Goal: Transaction & Acquisition: Download file/media

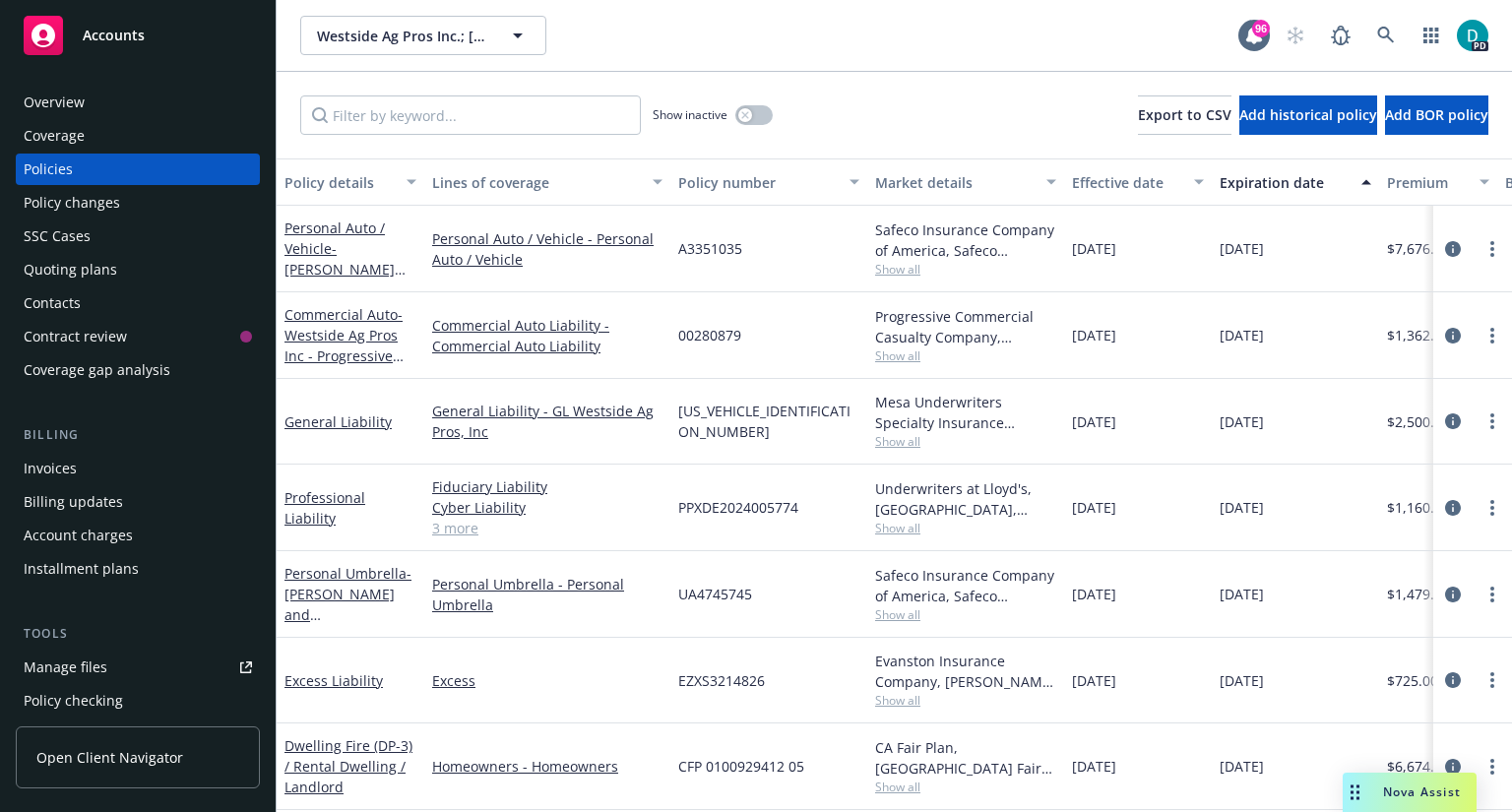
scroll to position [12, 0]
click at [1379, 30] on icon at bounding box center [1385, 35] width 17 height 17
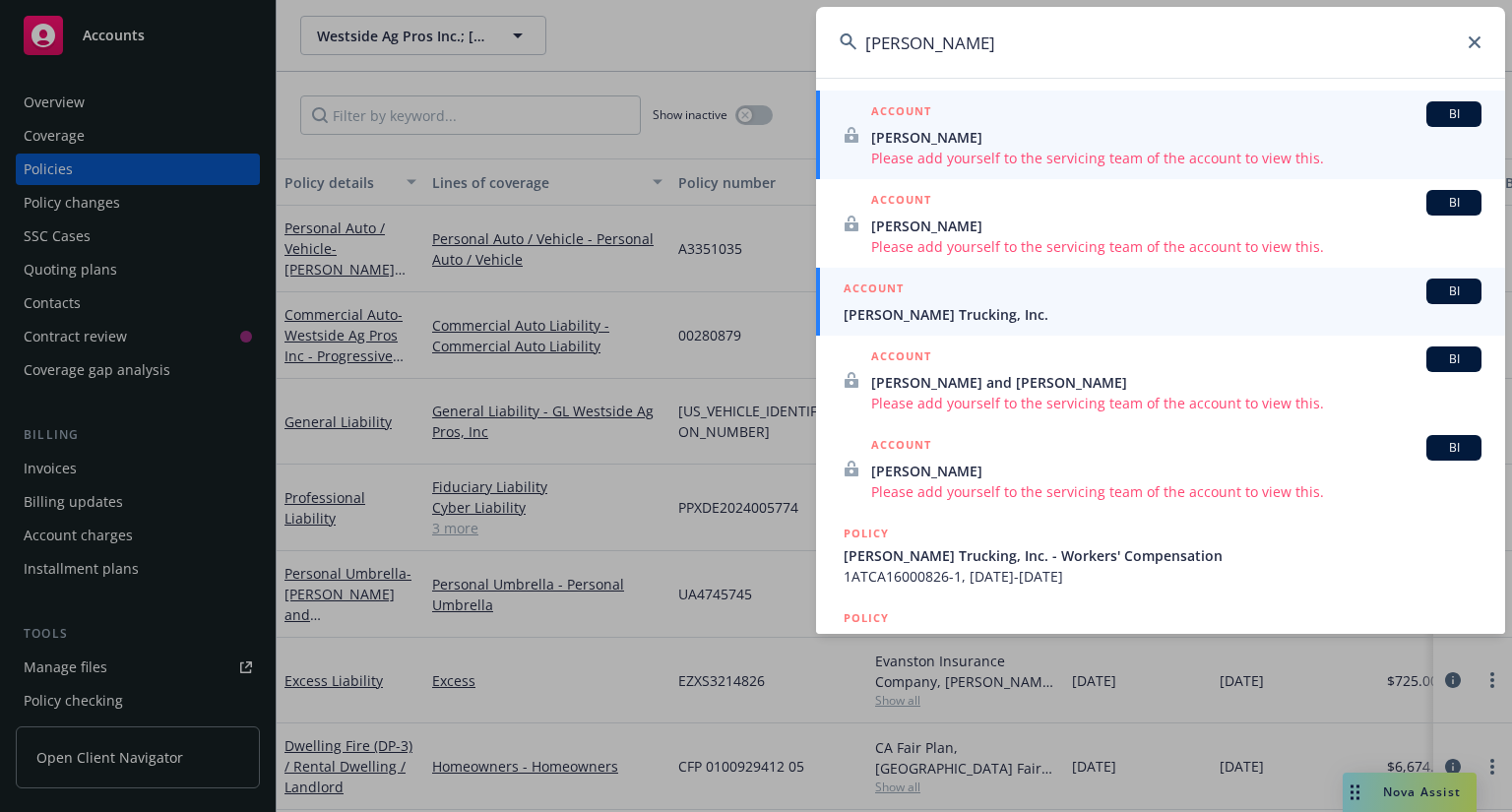
type input "[PERSON_NAME]"
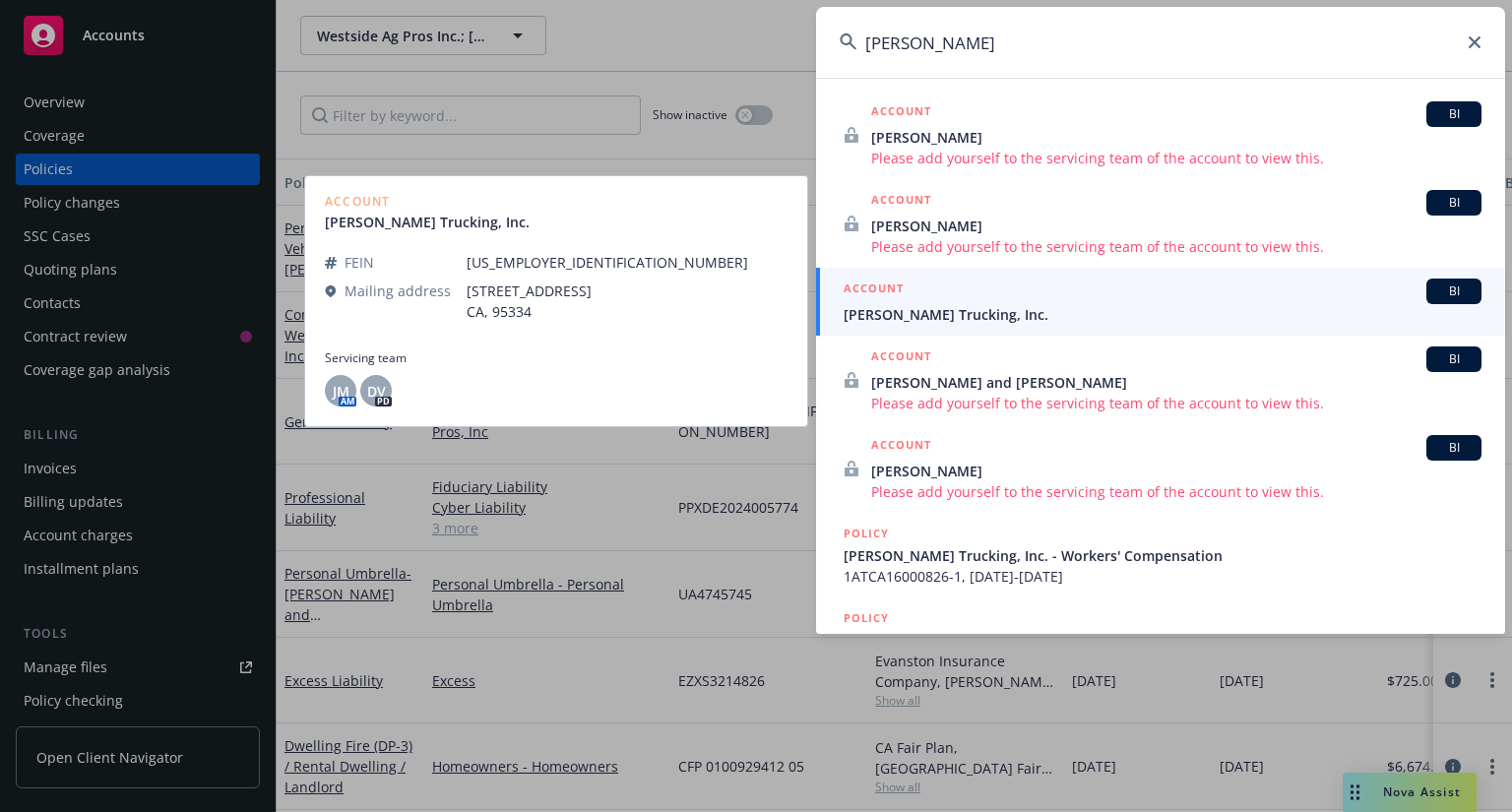
click at [929, 300] on div "ACCOUNT BI" at bounding box center [1163, 291] width 638 height 26
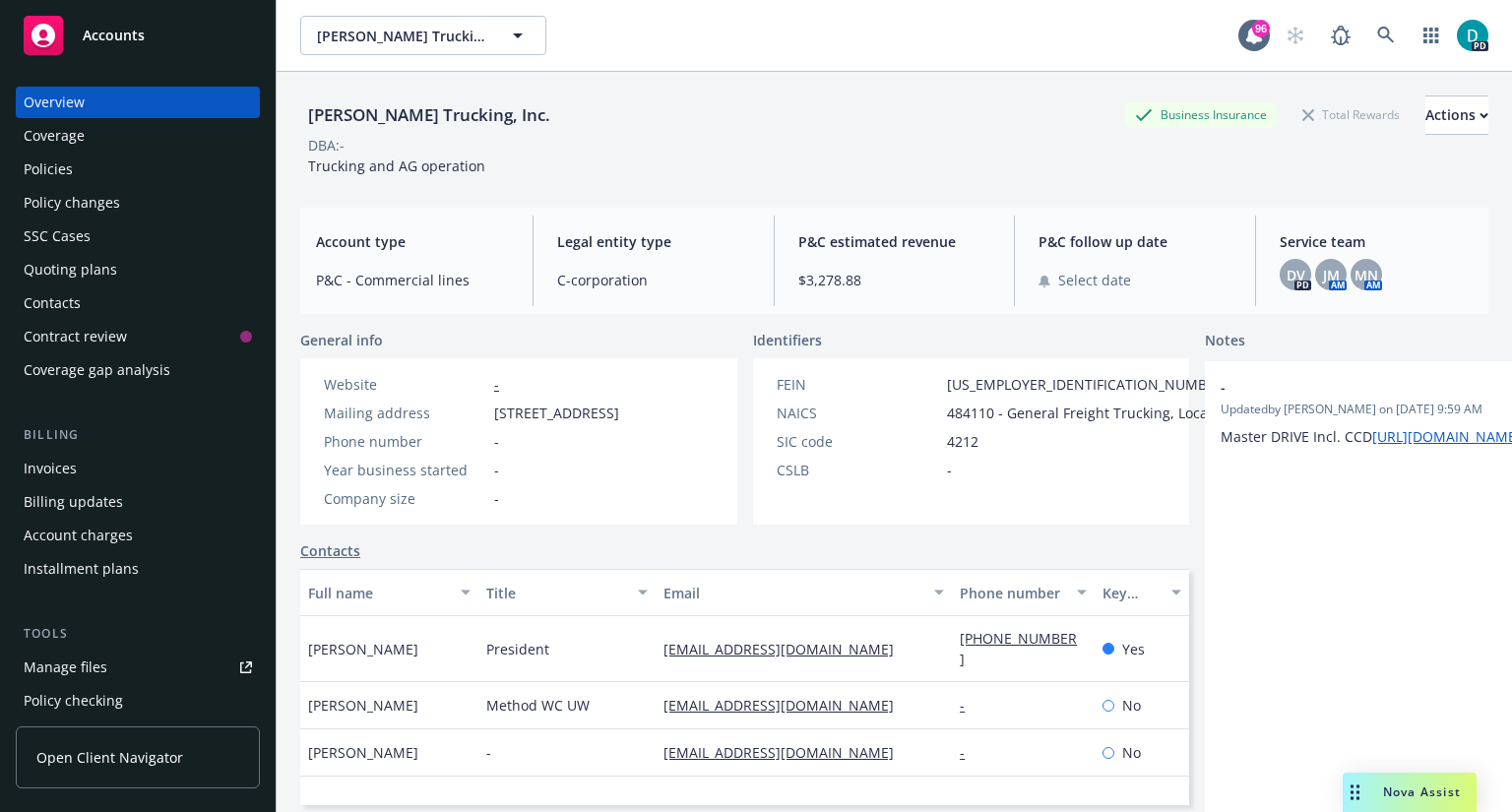
click at [68, 163] on div "Policies" at bounding box center [49, 169] width 50 height 32
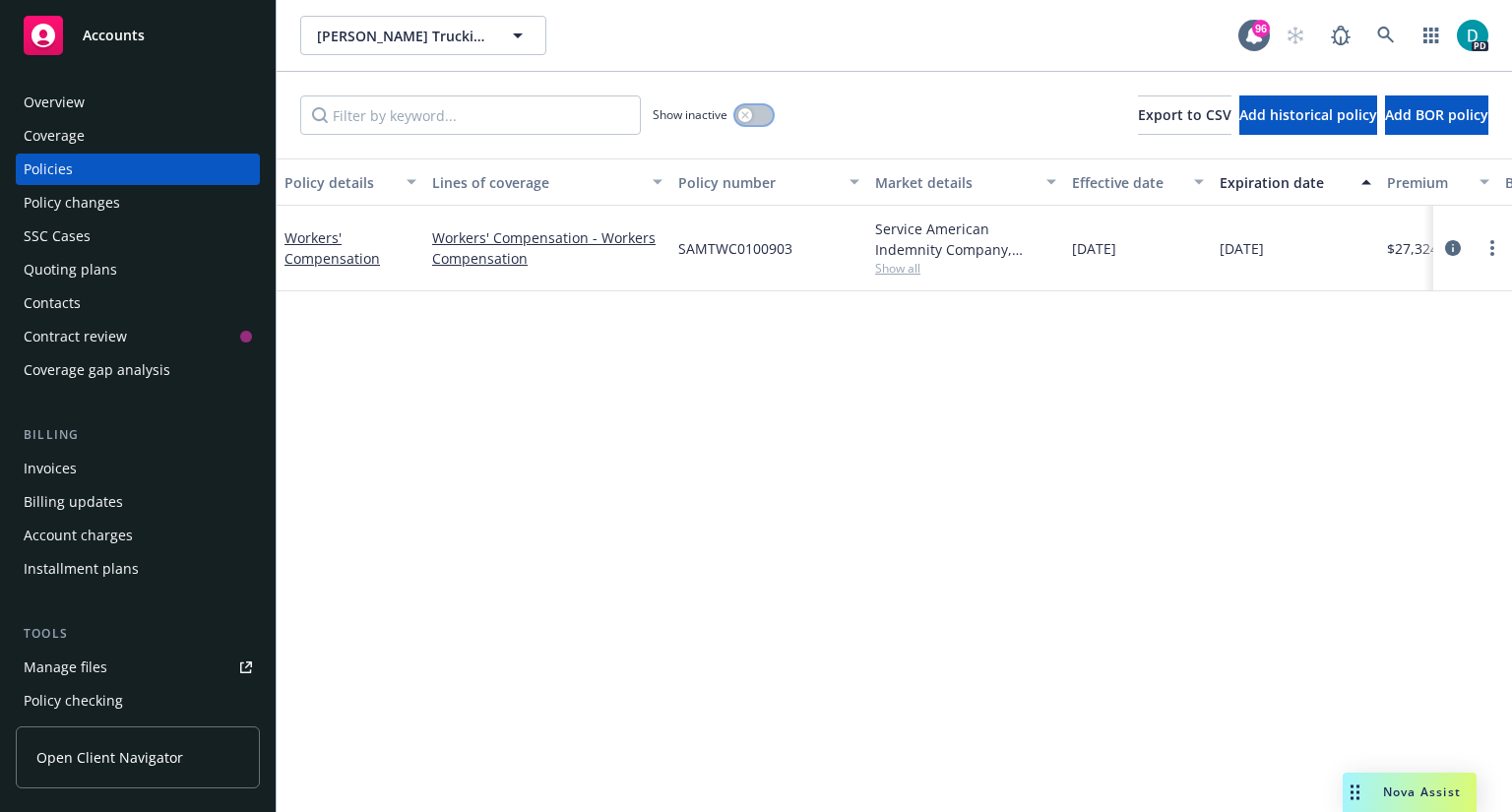
click at [753, 121] on button "button" at bounding box center [755, 115] width 38 height 20
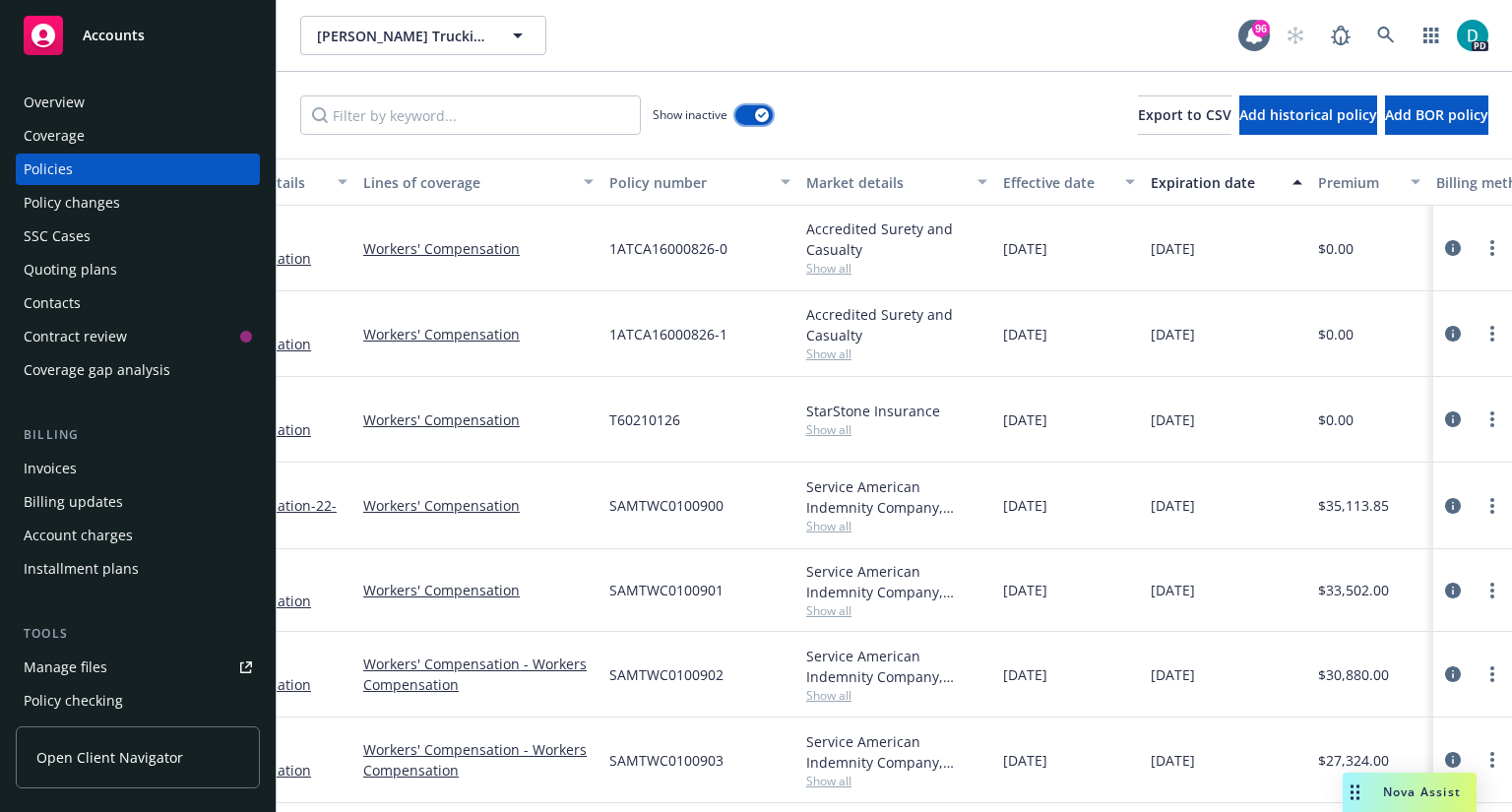
scroll to position [4, 0]
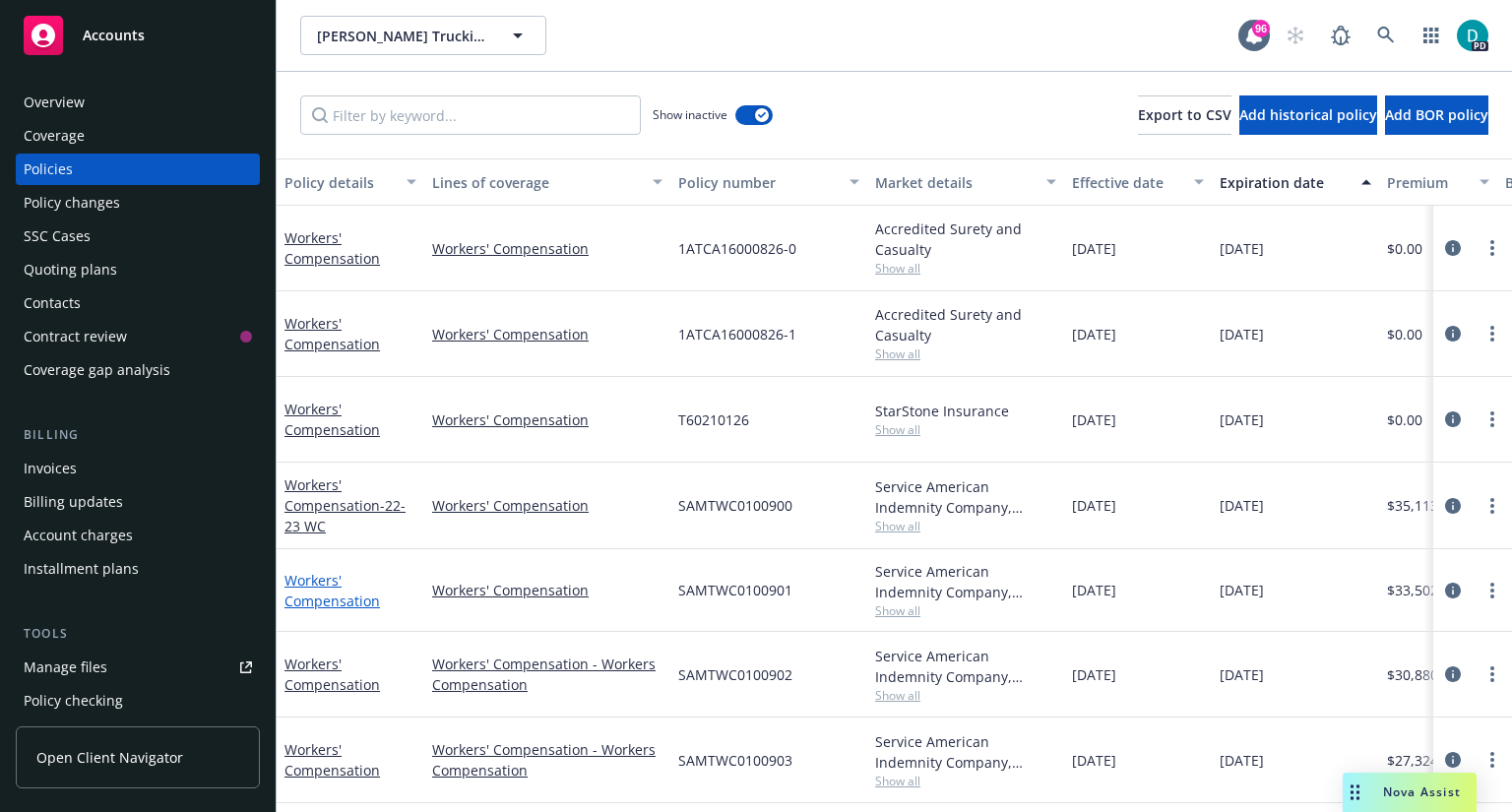
click at [312, 571] on link "Workers' Compensation" at bounding box center [332, 590] width 95 height 40
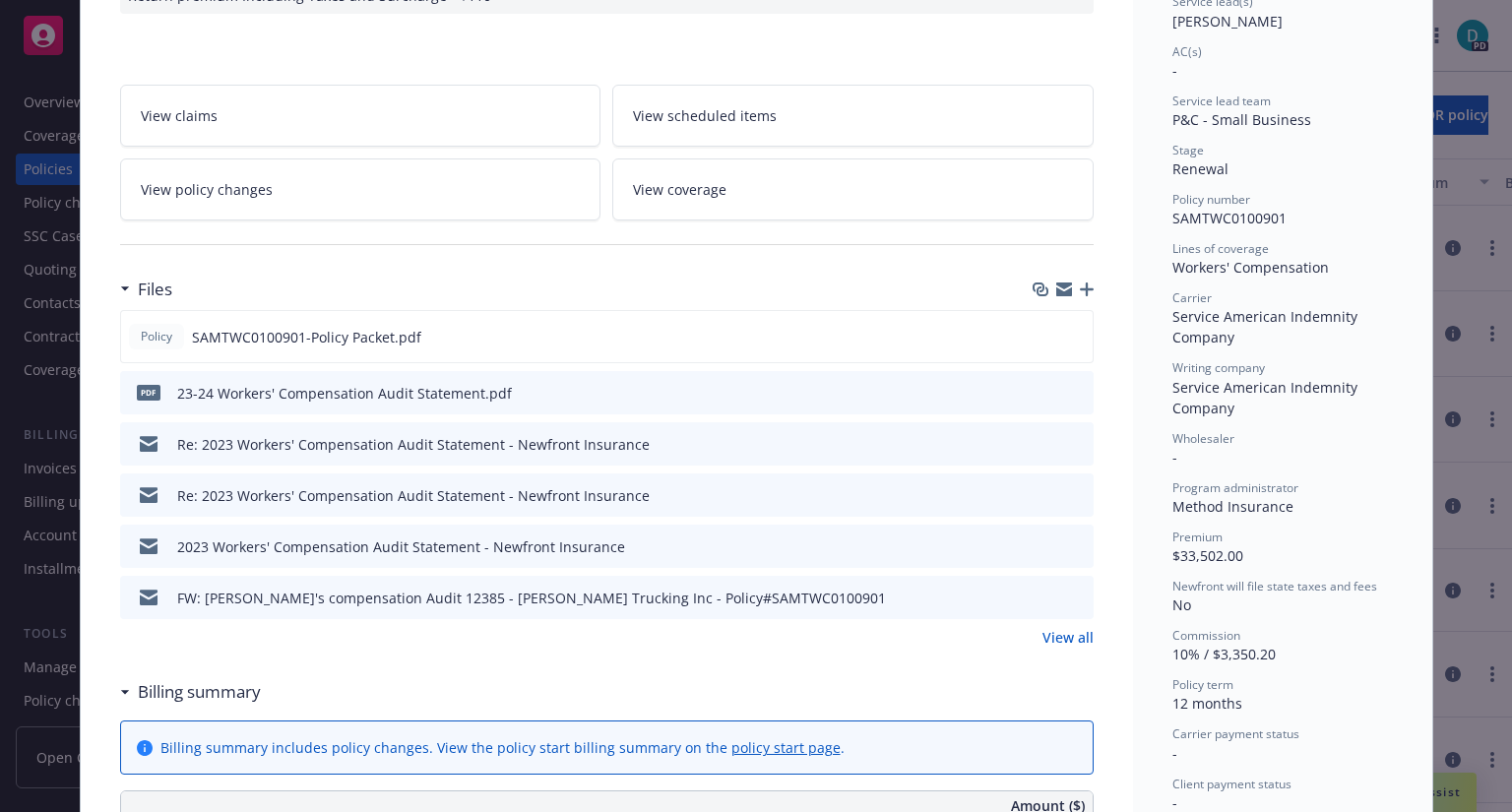
scroll to position [317, 0]
click at [1070, 440] on icon "preview file" at bounding box center [1075, 442] width 18 height 14
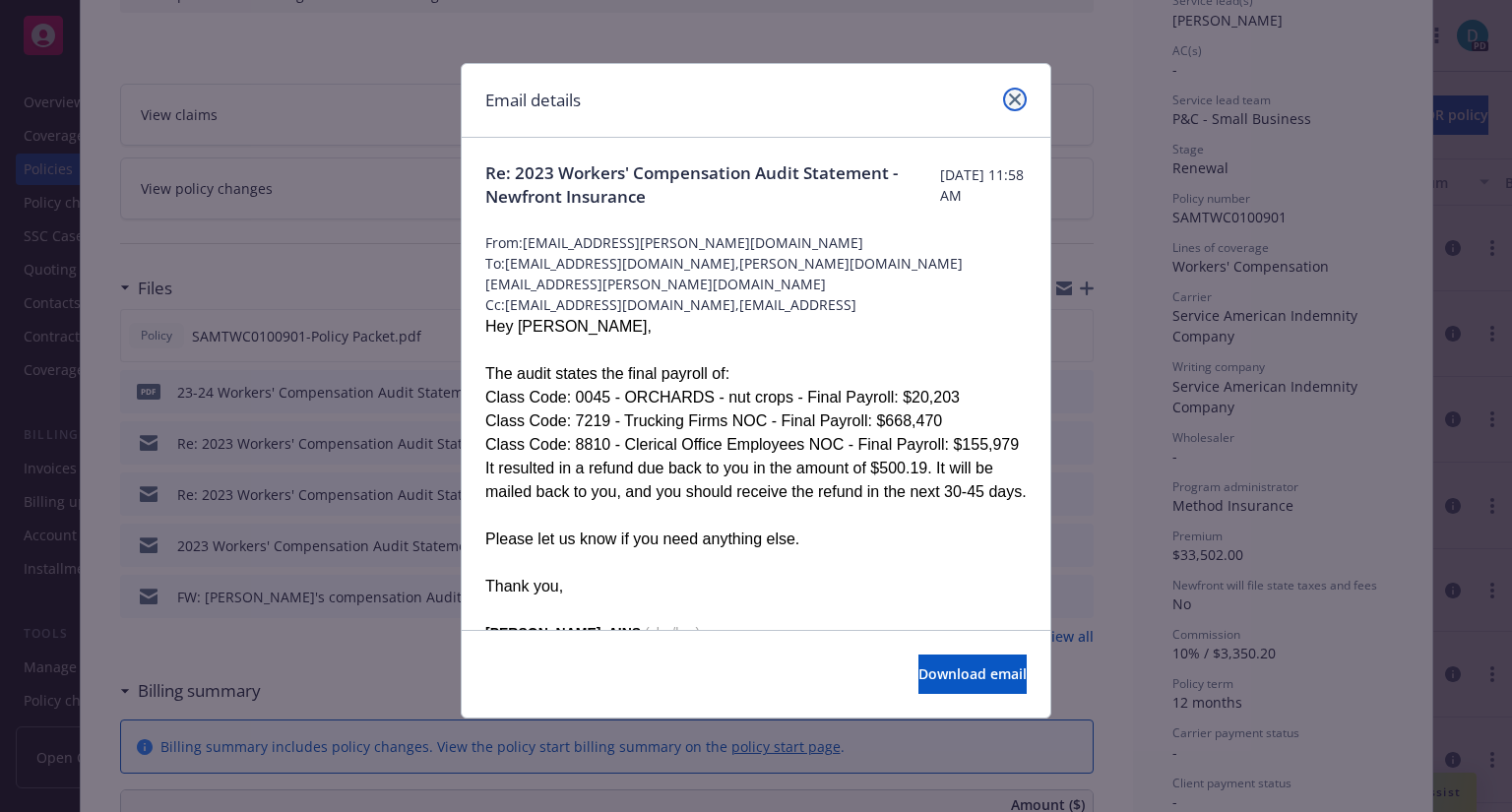
click at [1017, 107] on link "close" at bounding box center [1015, 99] width 24 height 24
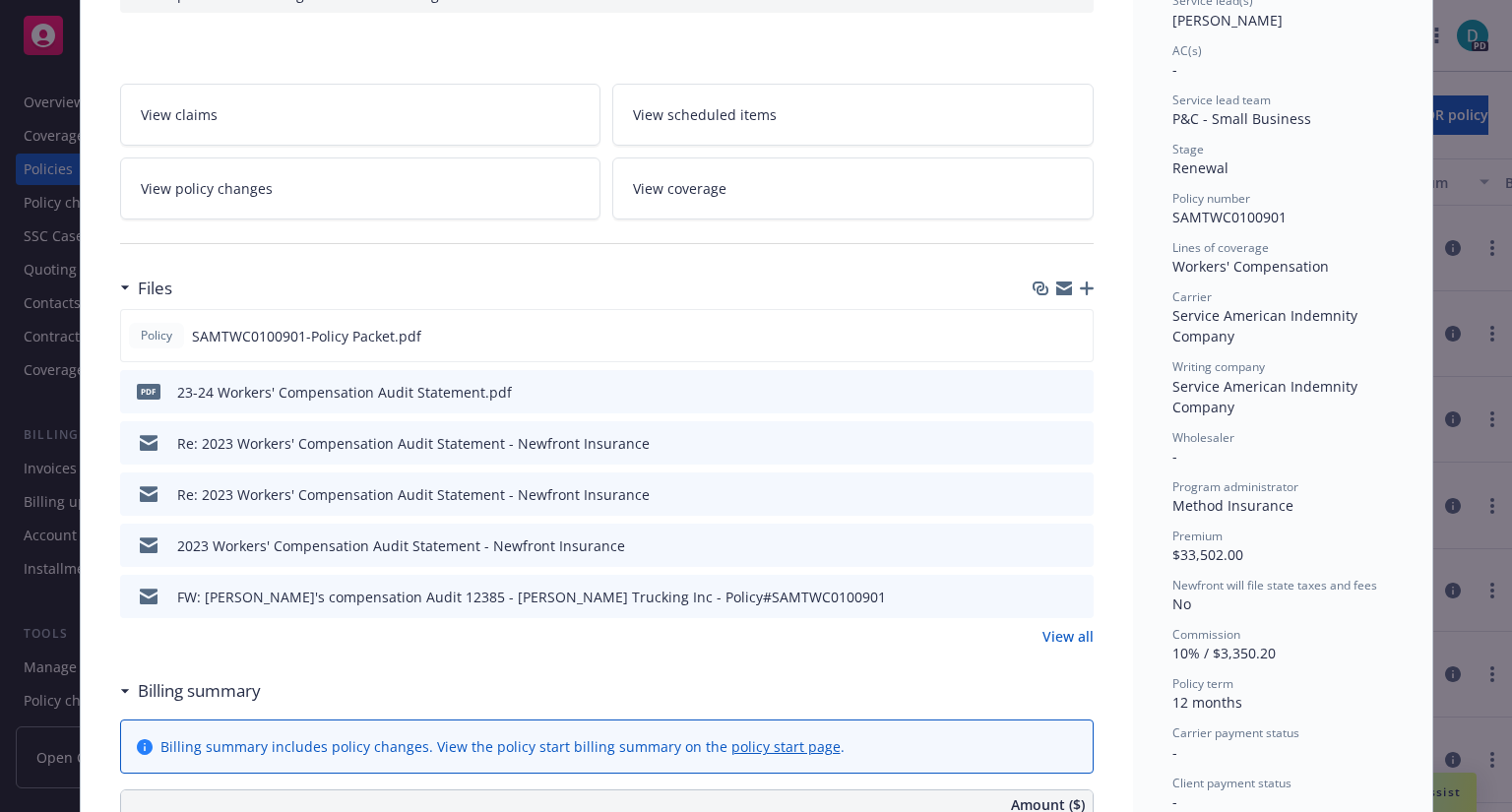
click at [1069, 391] on icon "preview file" at bounding box center [1075, 391] width 18 height 14
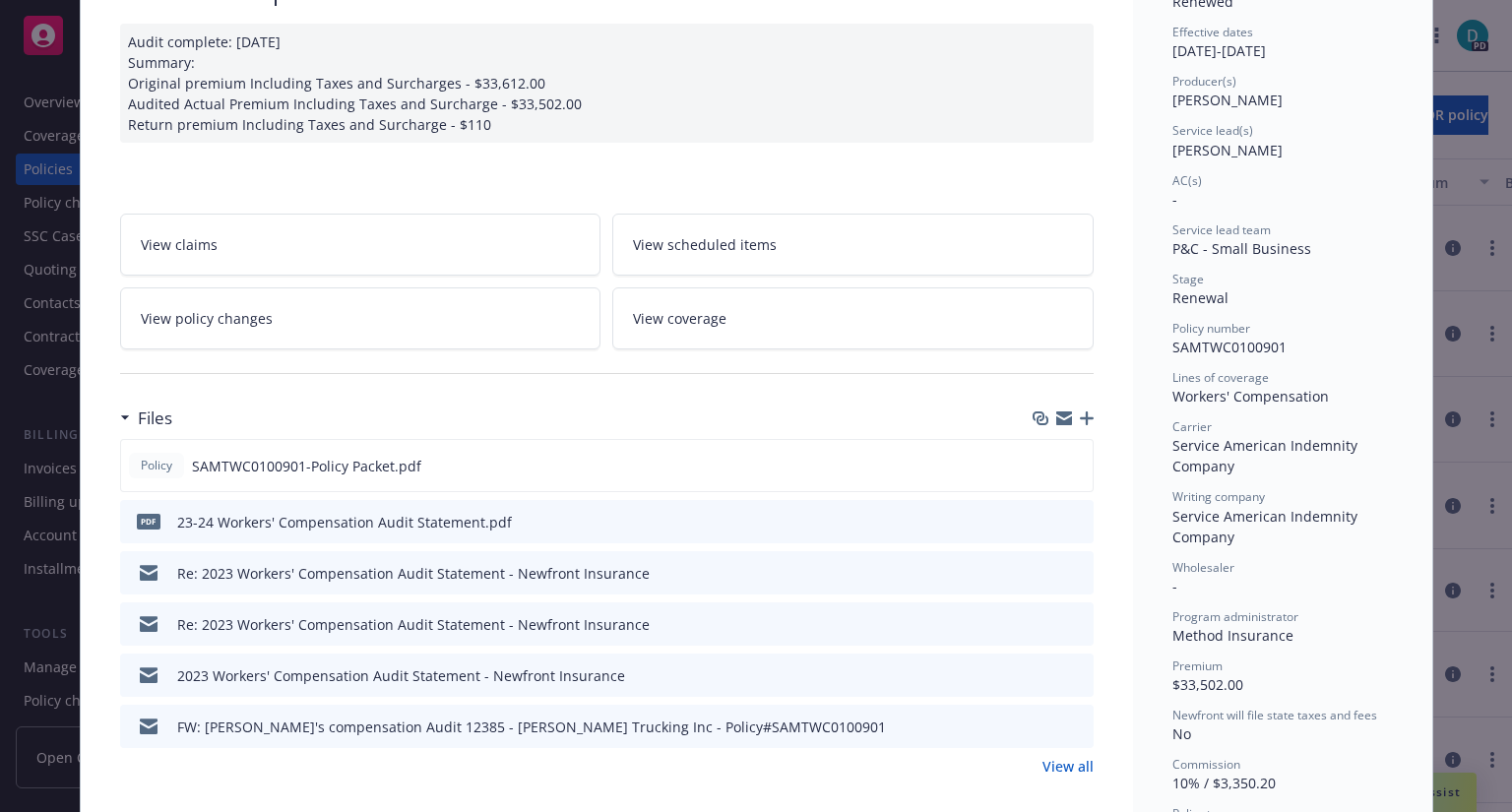
scroll to position [0, 0]
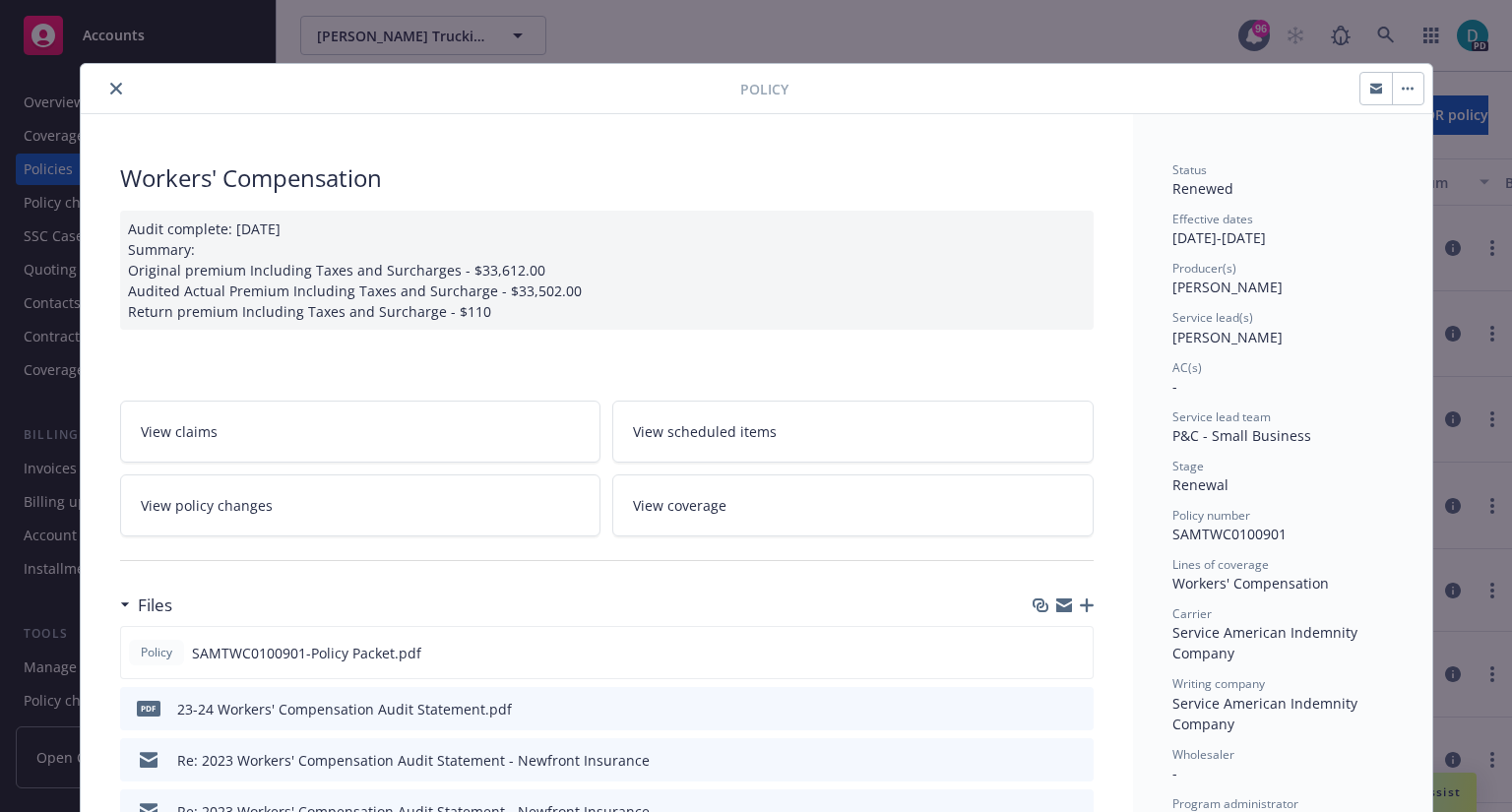
click at [110, 87] on icon "close" at bounding box center [116, 88] width 12 height 12
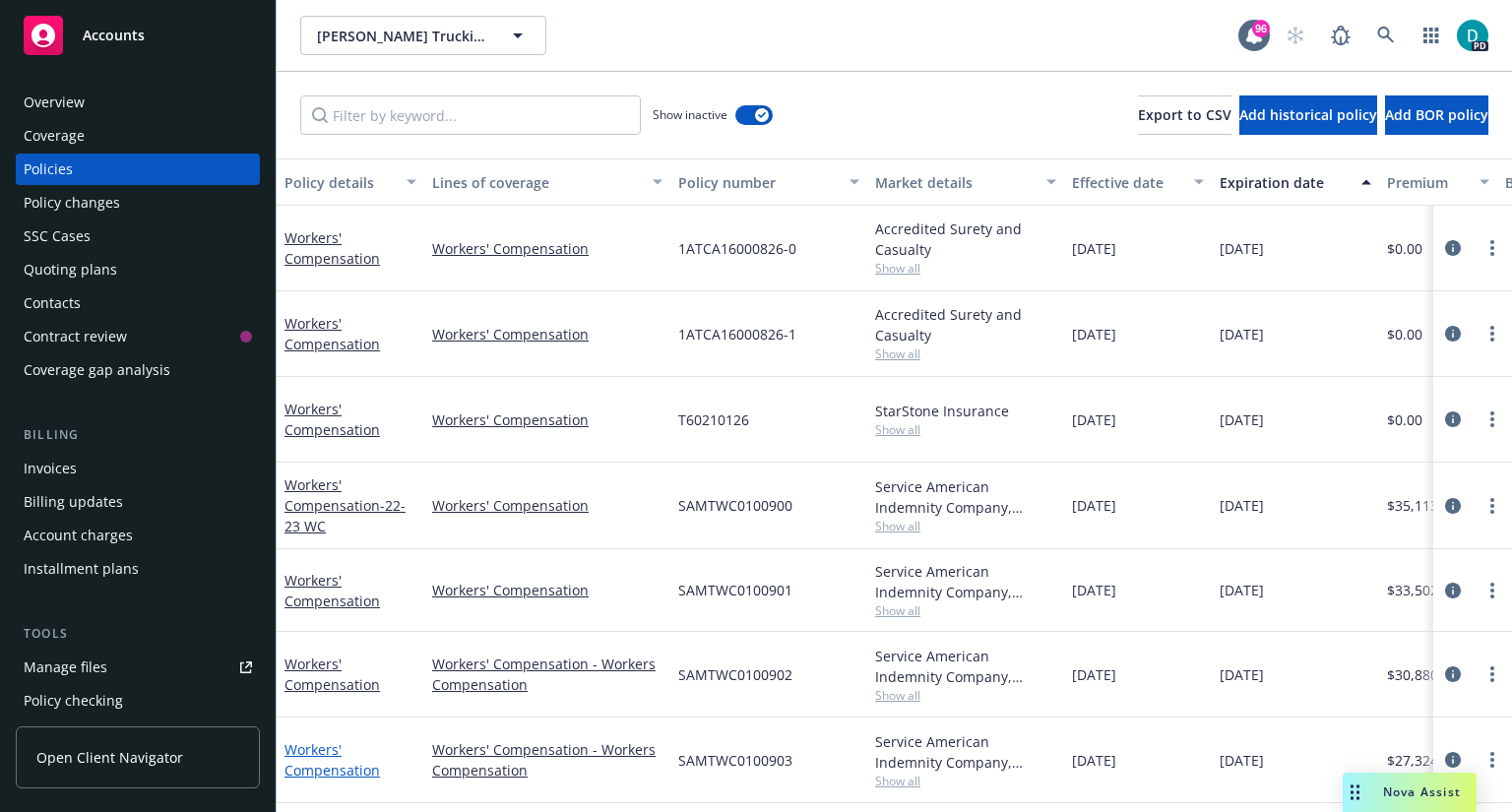
click at [330, 740] on link "Workers' Compensation" at bounding box center [332, 760] width 95 height 40
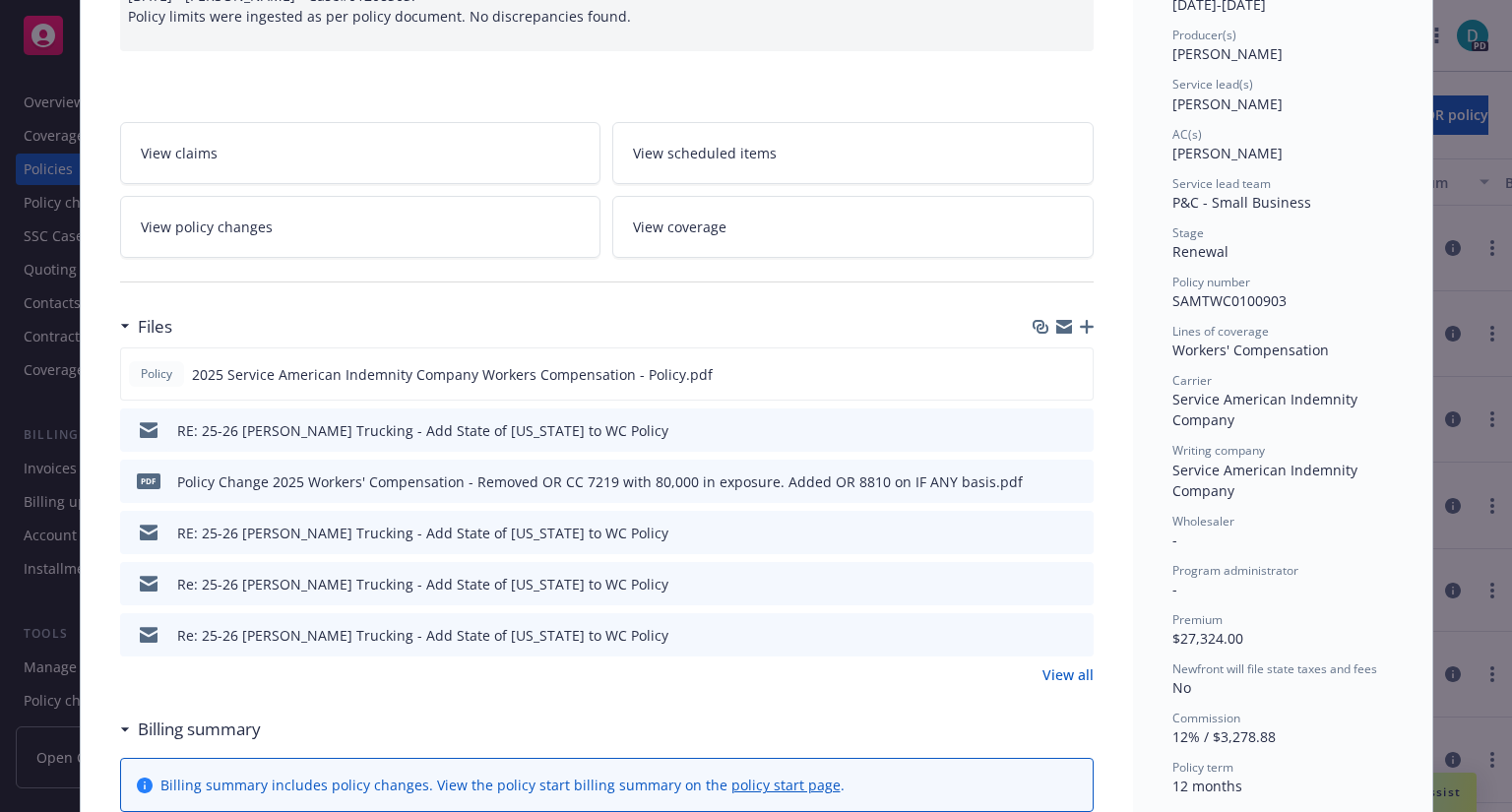
scroll to position [232, 0]
click at [1070, 374] on icon "preview file" at bounding box center [1074, 375] width 18 height 14
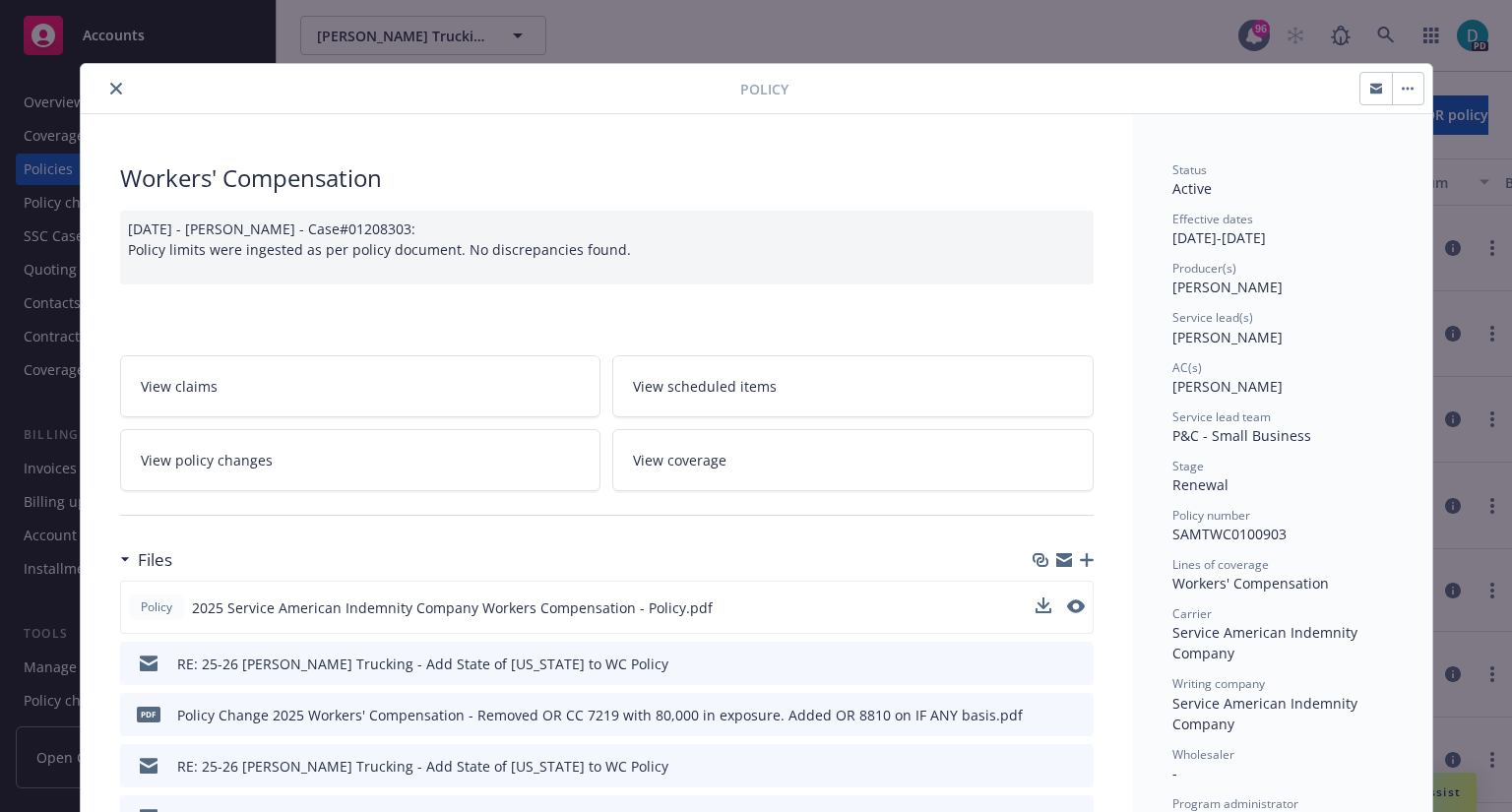
click at [104, 94] on button "close" at bounding box center [116, 88] width 24 height 24
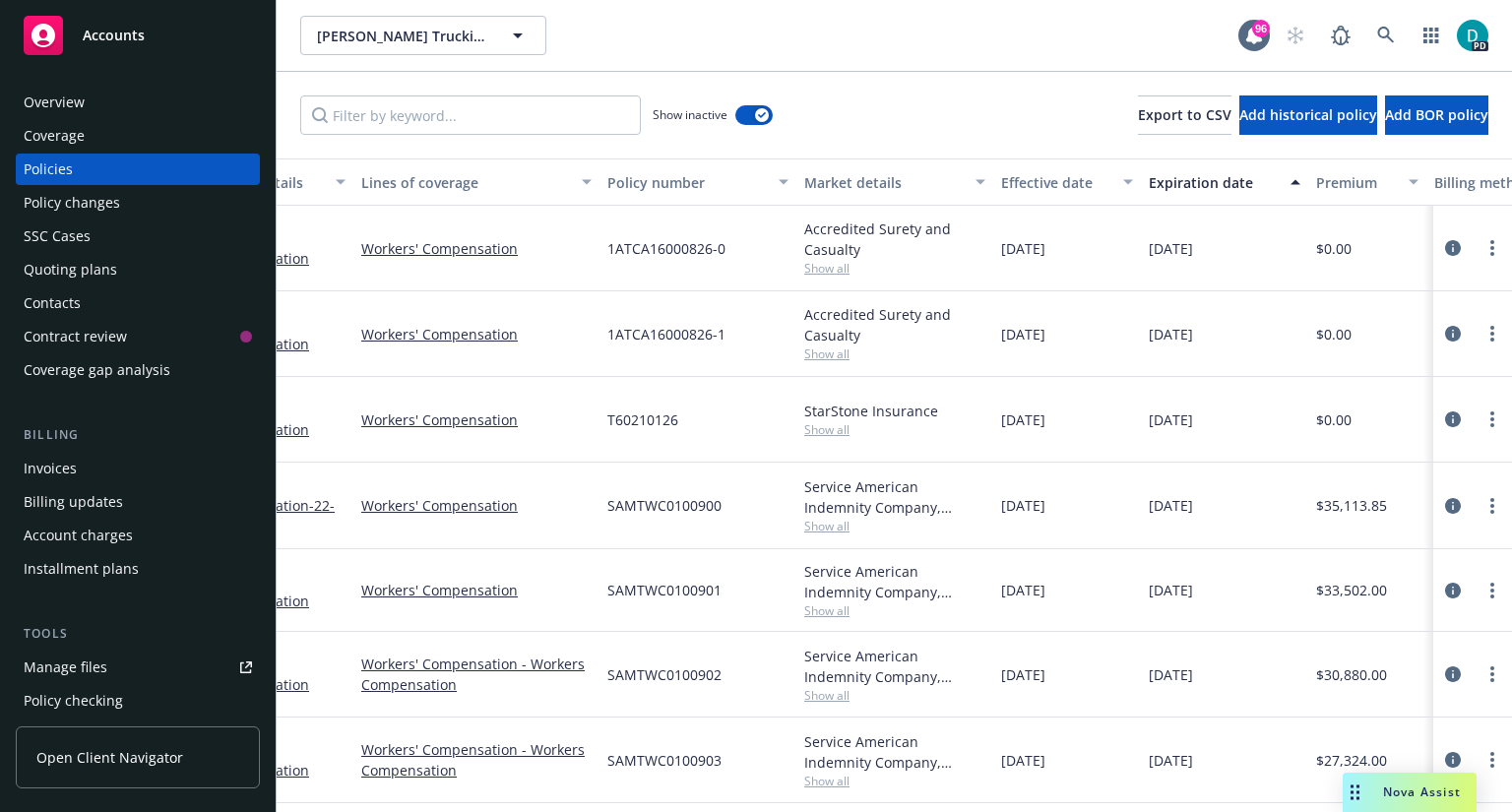
scroll to position [4, 0]
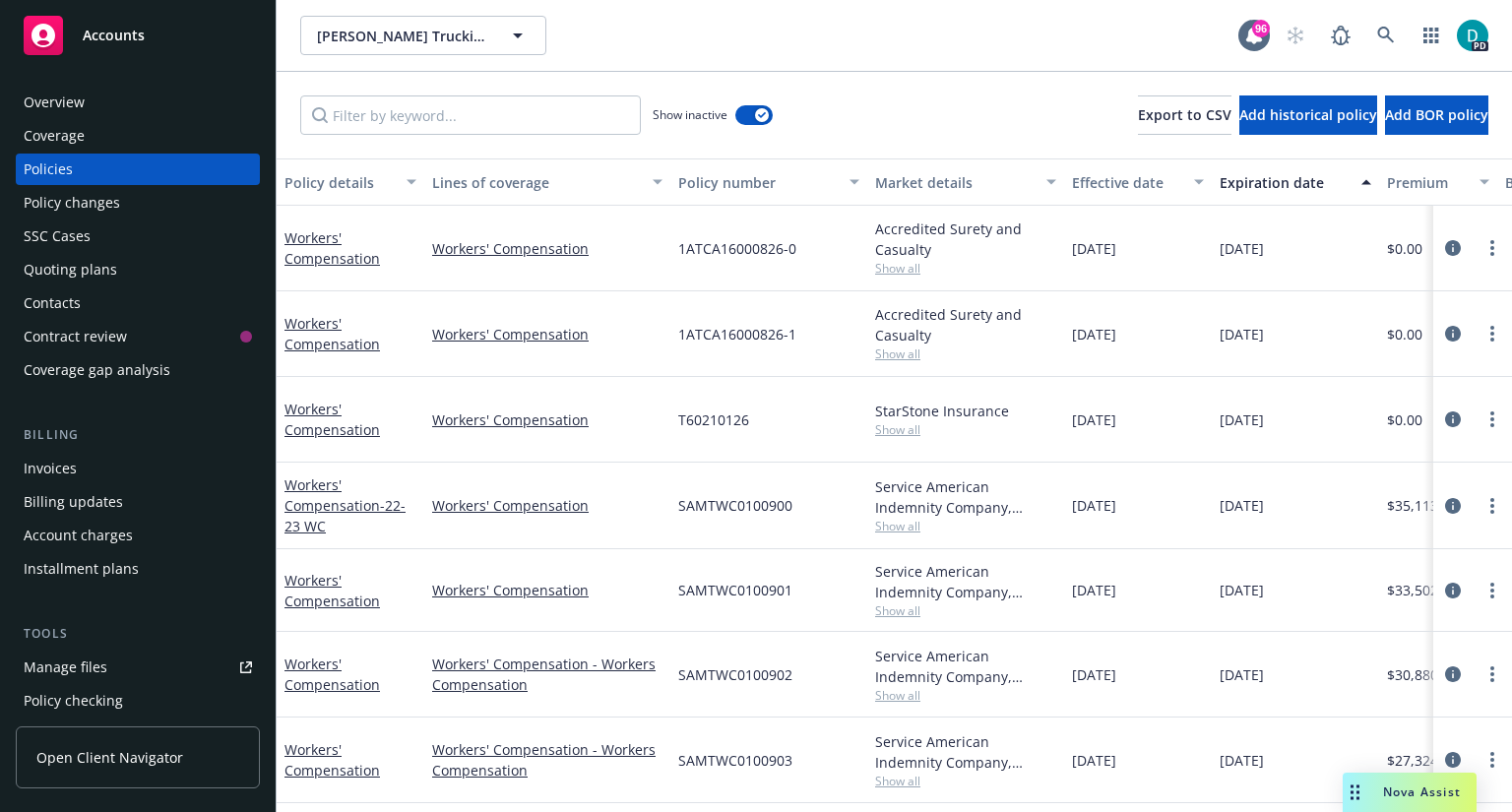
click at [78, 105] on div "Overview" at bounding box center [54, 102] width 61 height 32
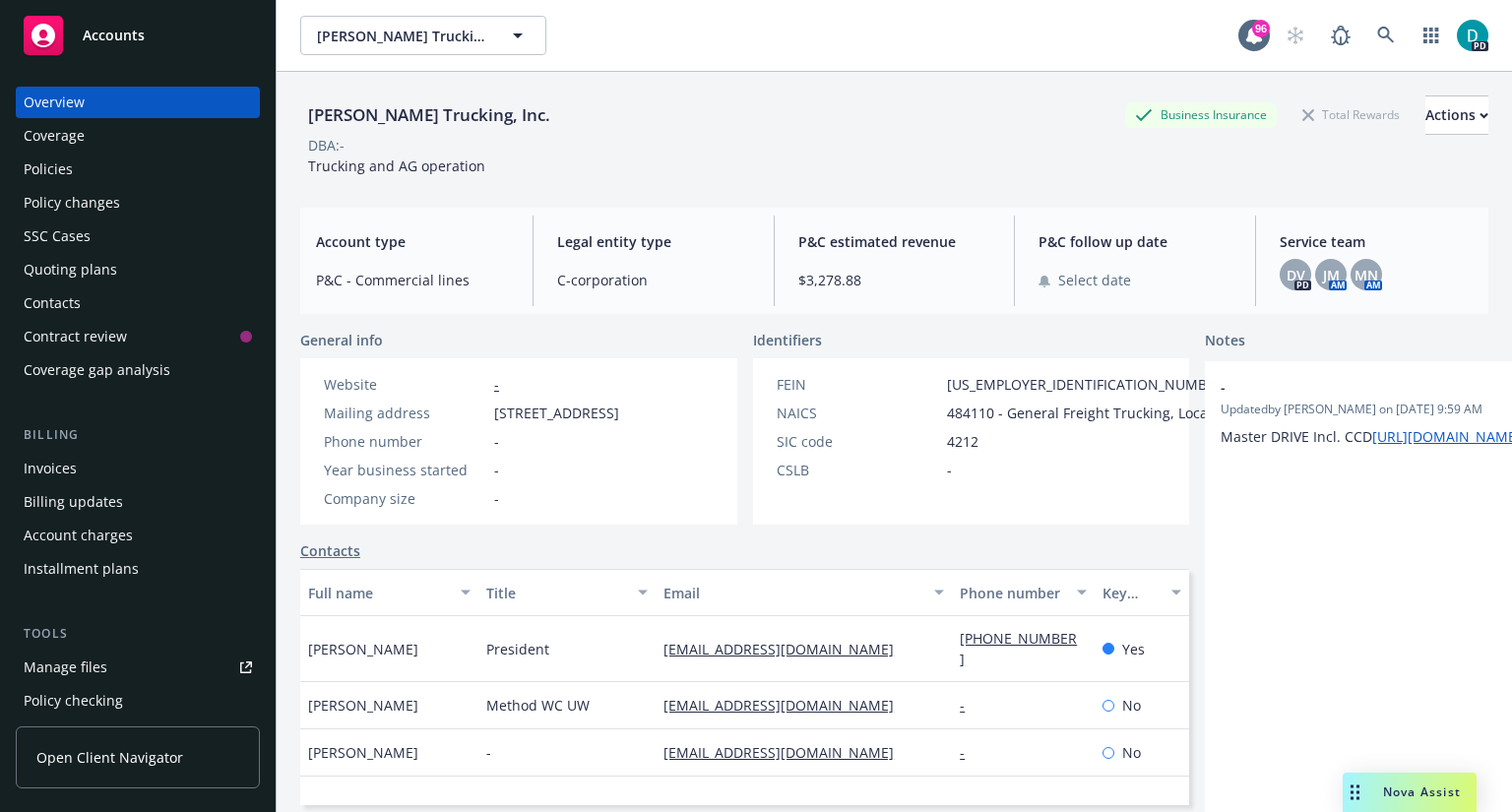
click at [62, 181] on div "Policies" at bounding box center [49, 169] width 50 height 32
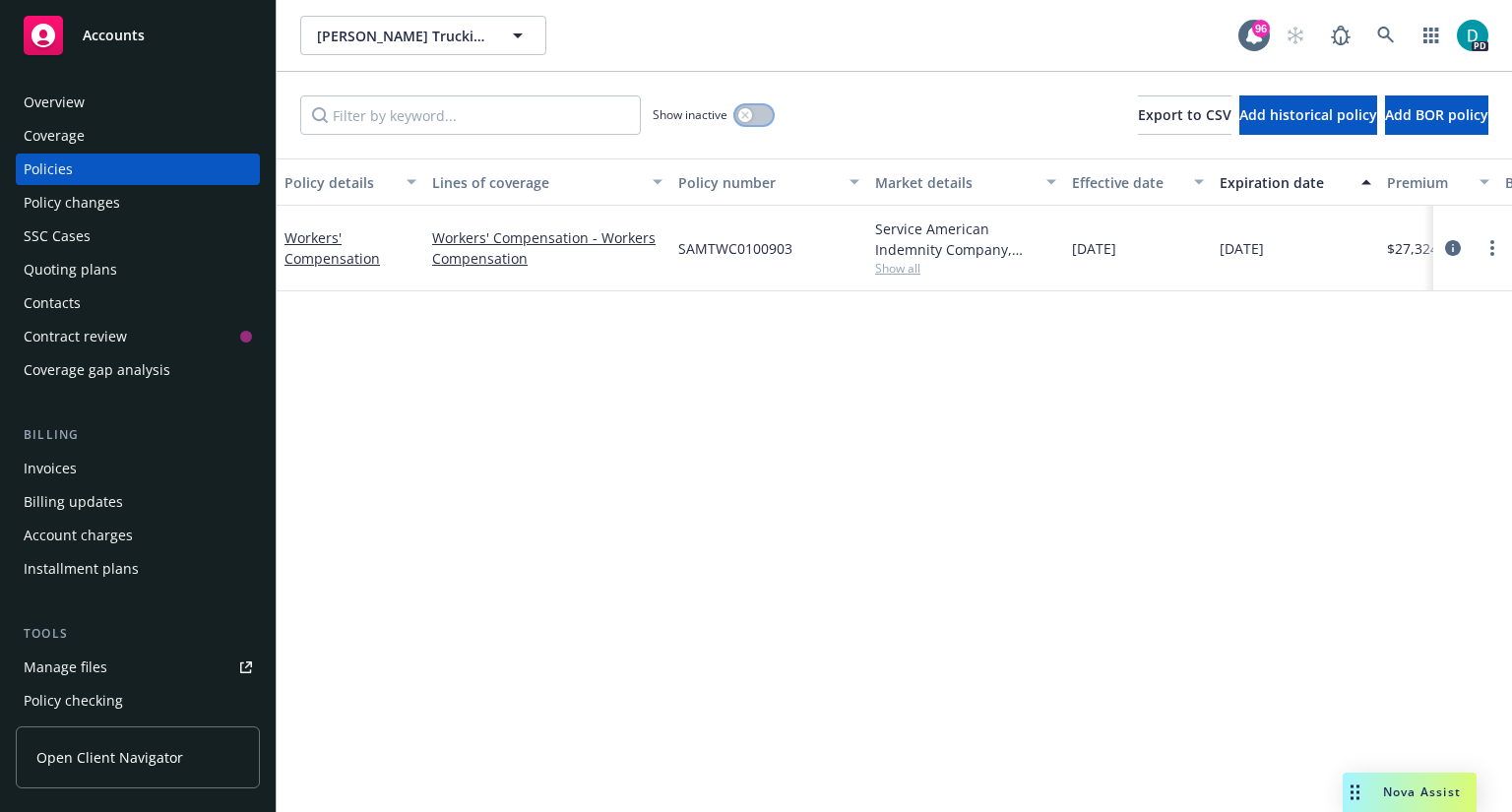
click at [754, 109] on button "button" at bounding box center [755, 115] width 38 height 20
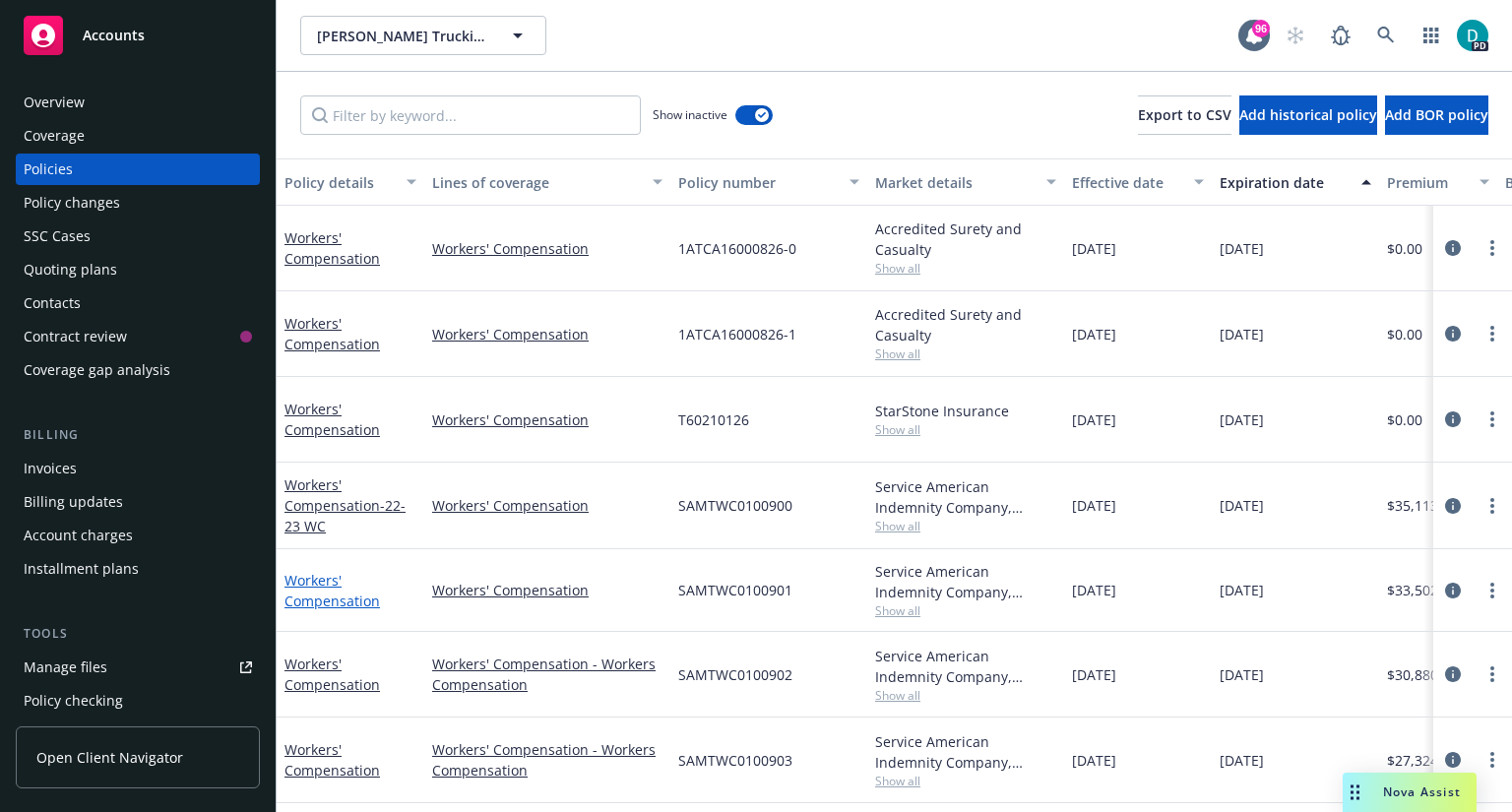
click at [335, 595] on link "Workers' Compensation" at bounding box center [332, 590] width 95 height 40
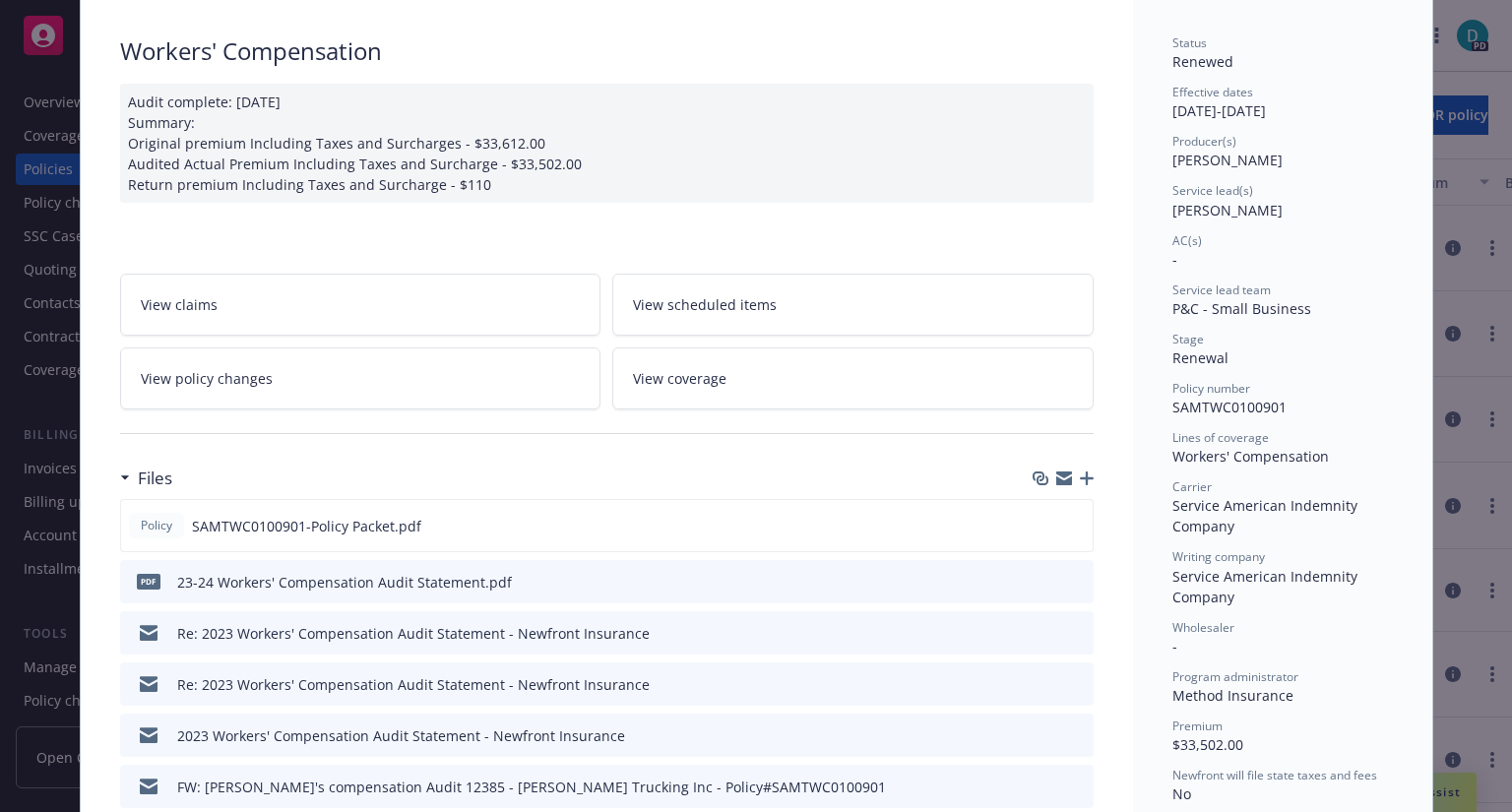
scroll to position [128, 0]
click at [1068, 575] on icon "preview file" at bounding box center [1075, 579] width 18 height 14
click at [1066, 631] on icon "preview file" at bounding box center [1075, 631] width 18 height 14
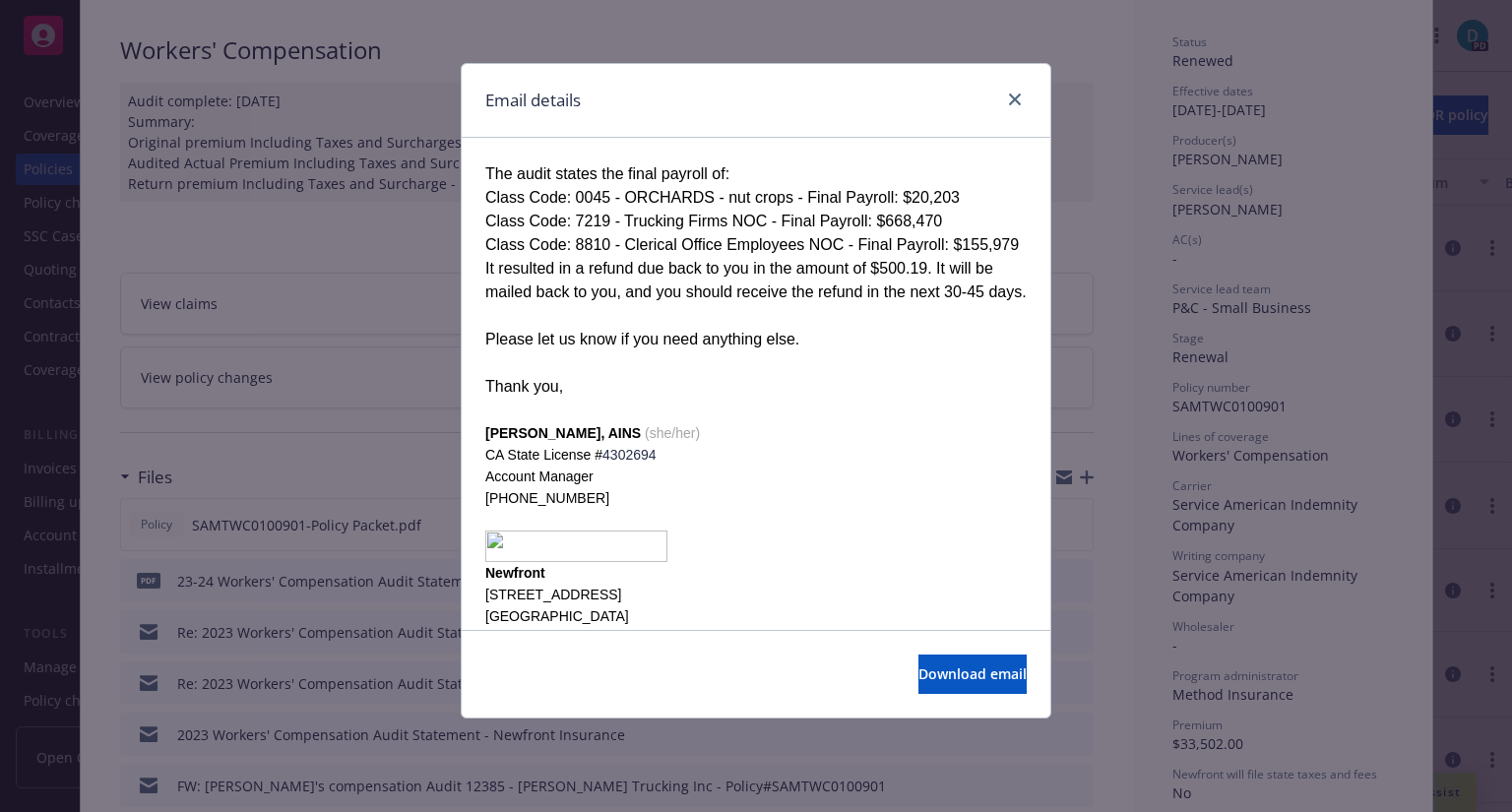
scroll to position [201, 0]
click at [941, 670] on span "Download email" at bounding box center [972, 673] width 108 height 19
click at [1018, 99] on icon "close" at bounding box center [1015, 99] width 12 height 12
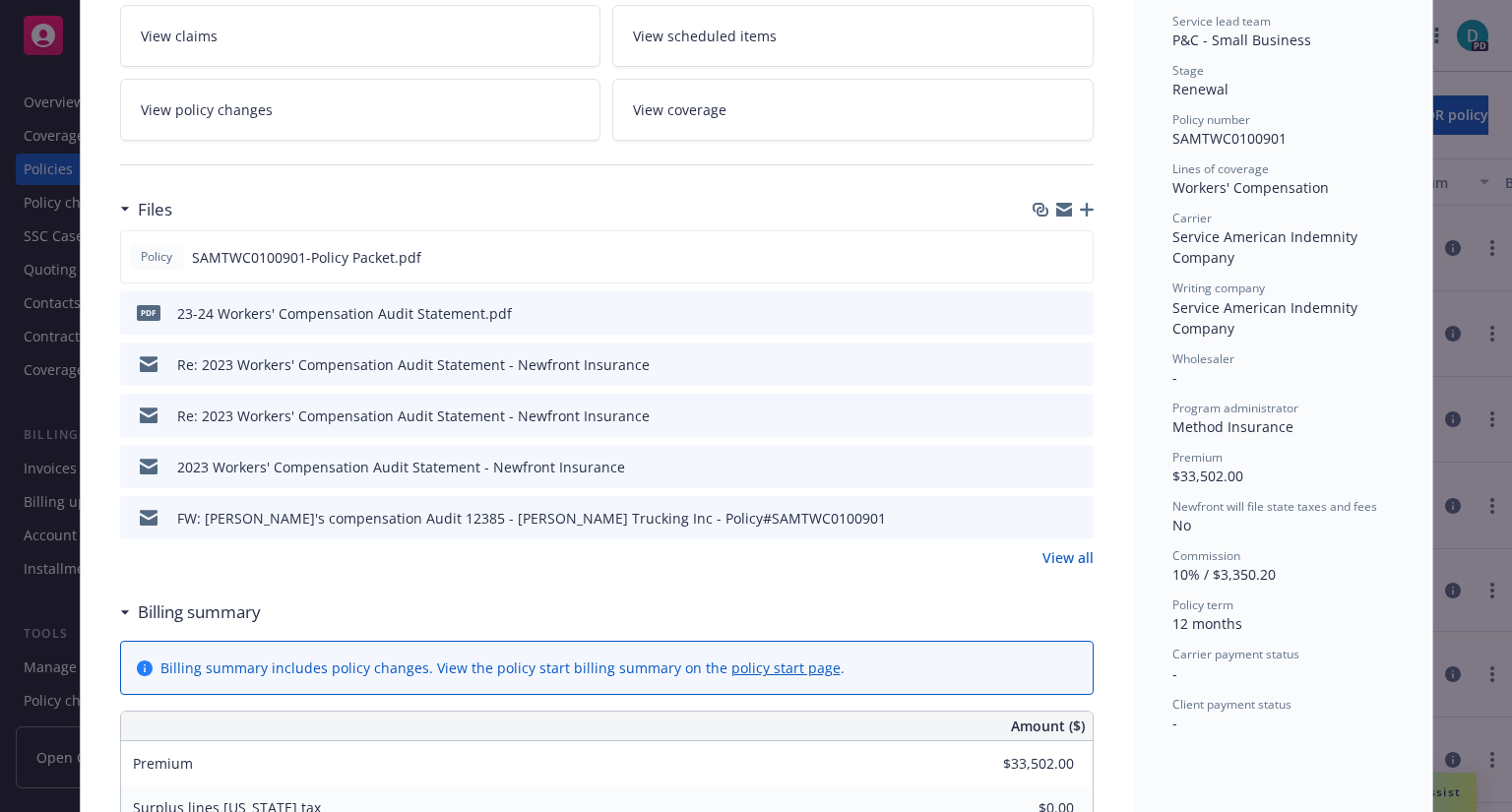
scroll to position [397, 0]
click at [1067, 519] on icon "preview file" at bounding box center [1075, 516] width 18 height 14
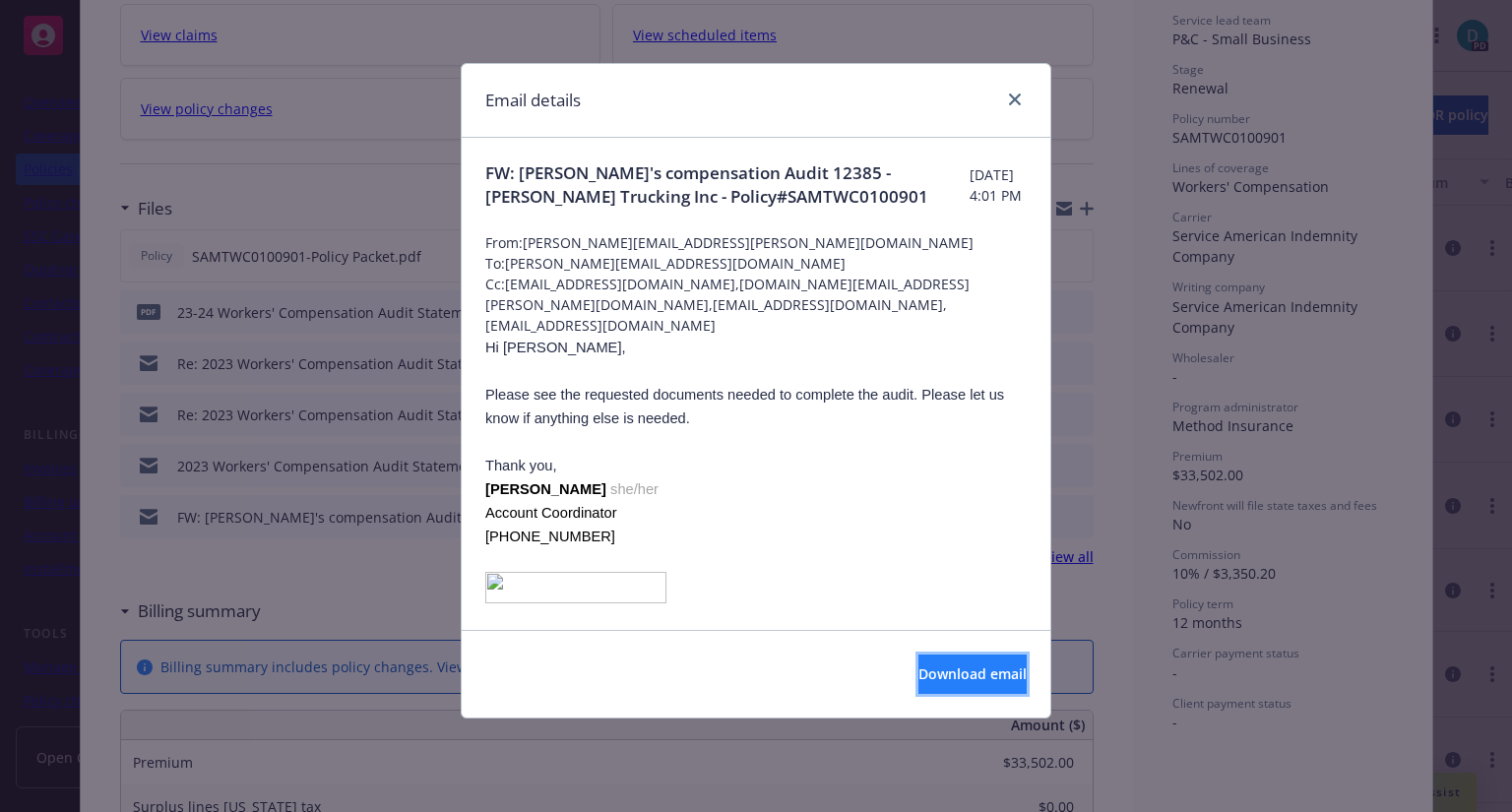
click at [939, 666] on span "Download email" at bounding box center [972, 673] width 108 height 19
click at [1011, 105] on link "close" at bounding box center [1015, 99] width 24 height 24
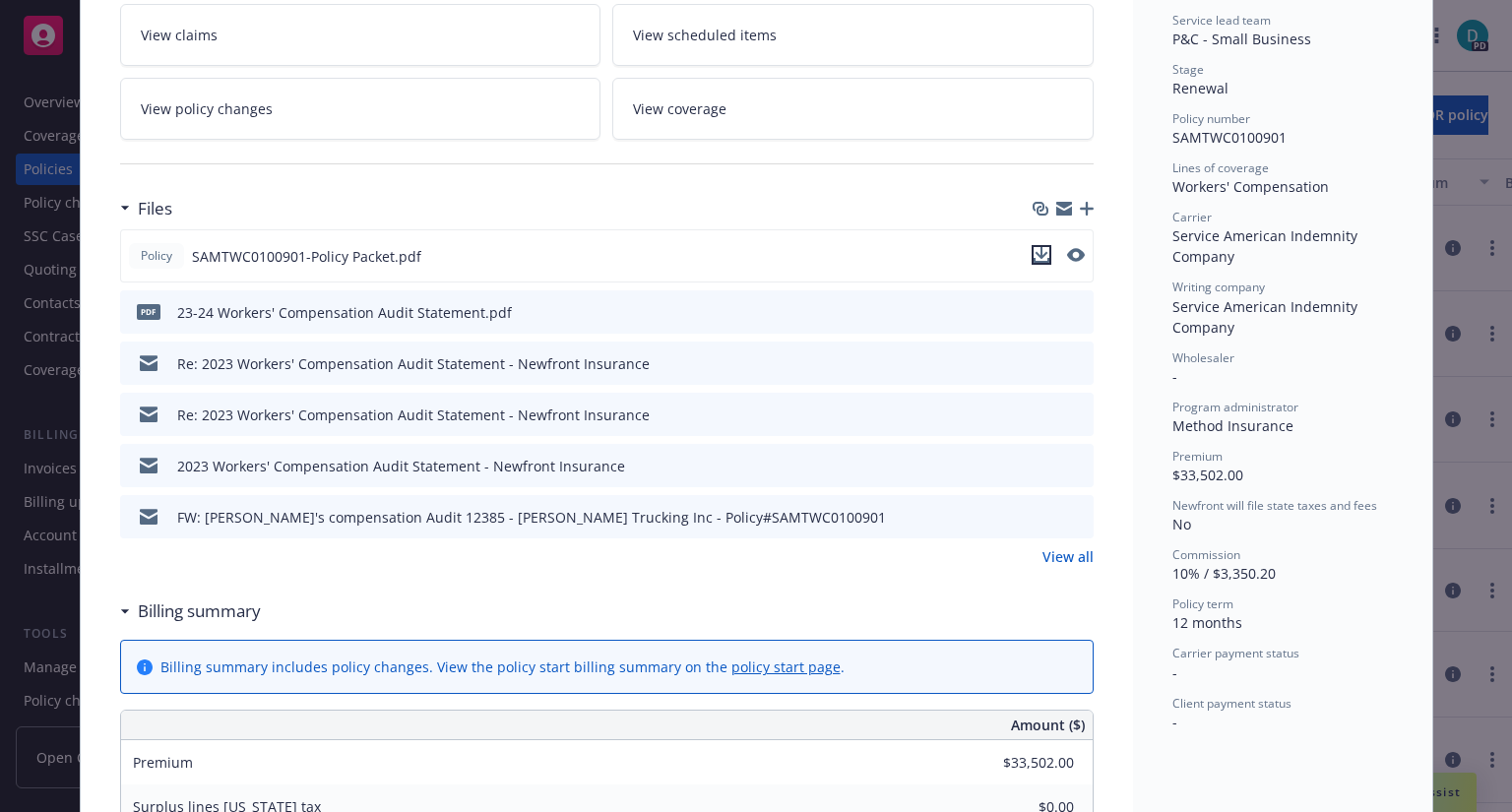
click at [1039, 252] on icon "download file" at bounding box center [1042, 255] width 16 height 16
click at [700, 307] on div "pdf 23-24 Workers' Compensation Audit Statement.pdf" at bounding box center [606, 312] width 973 height 44
click at [1036, 308] on icon "download file" at bounding box center [1042, 309] width 13 height 12
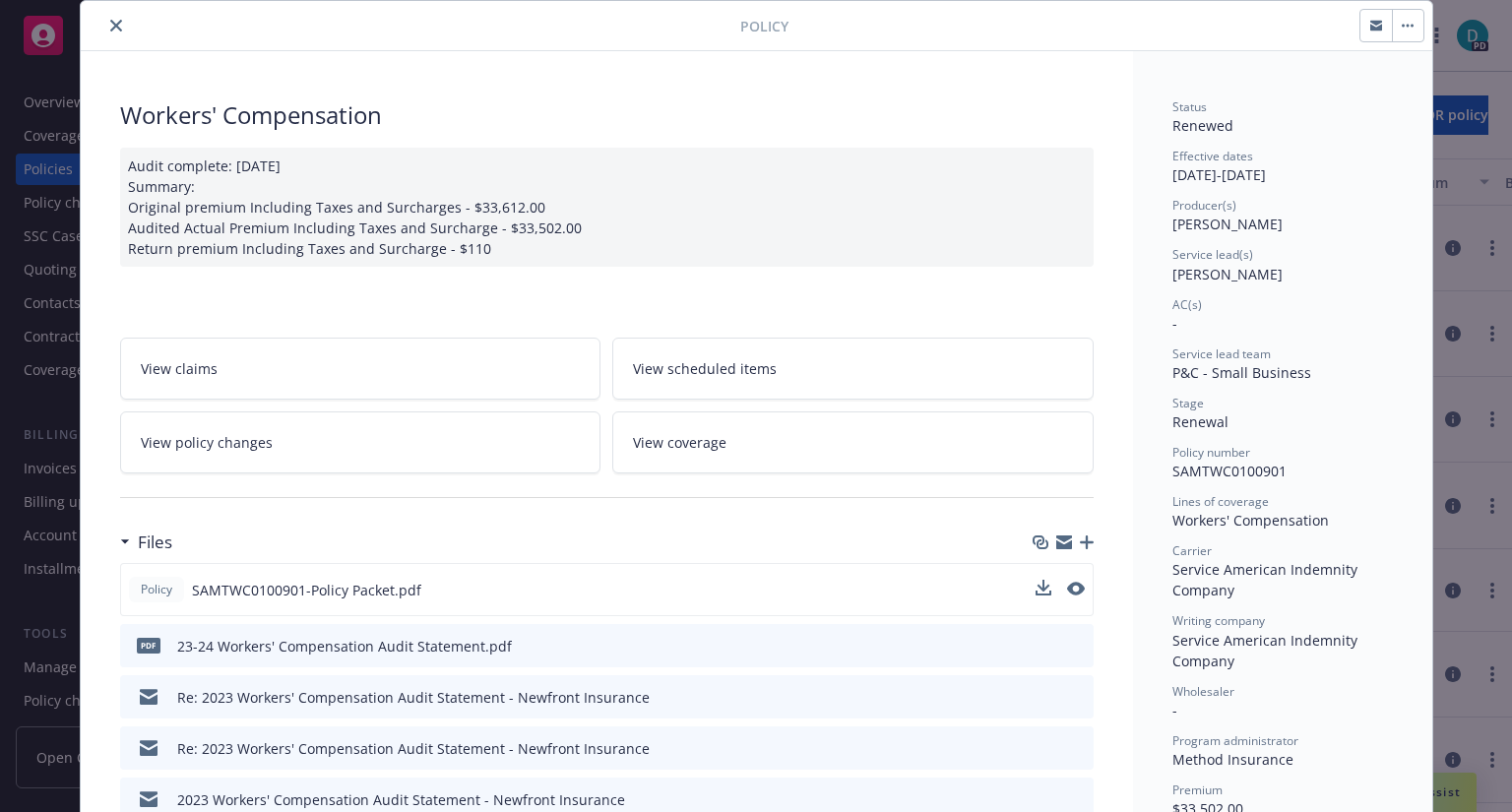
scroll to position [0, 0]
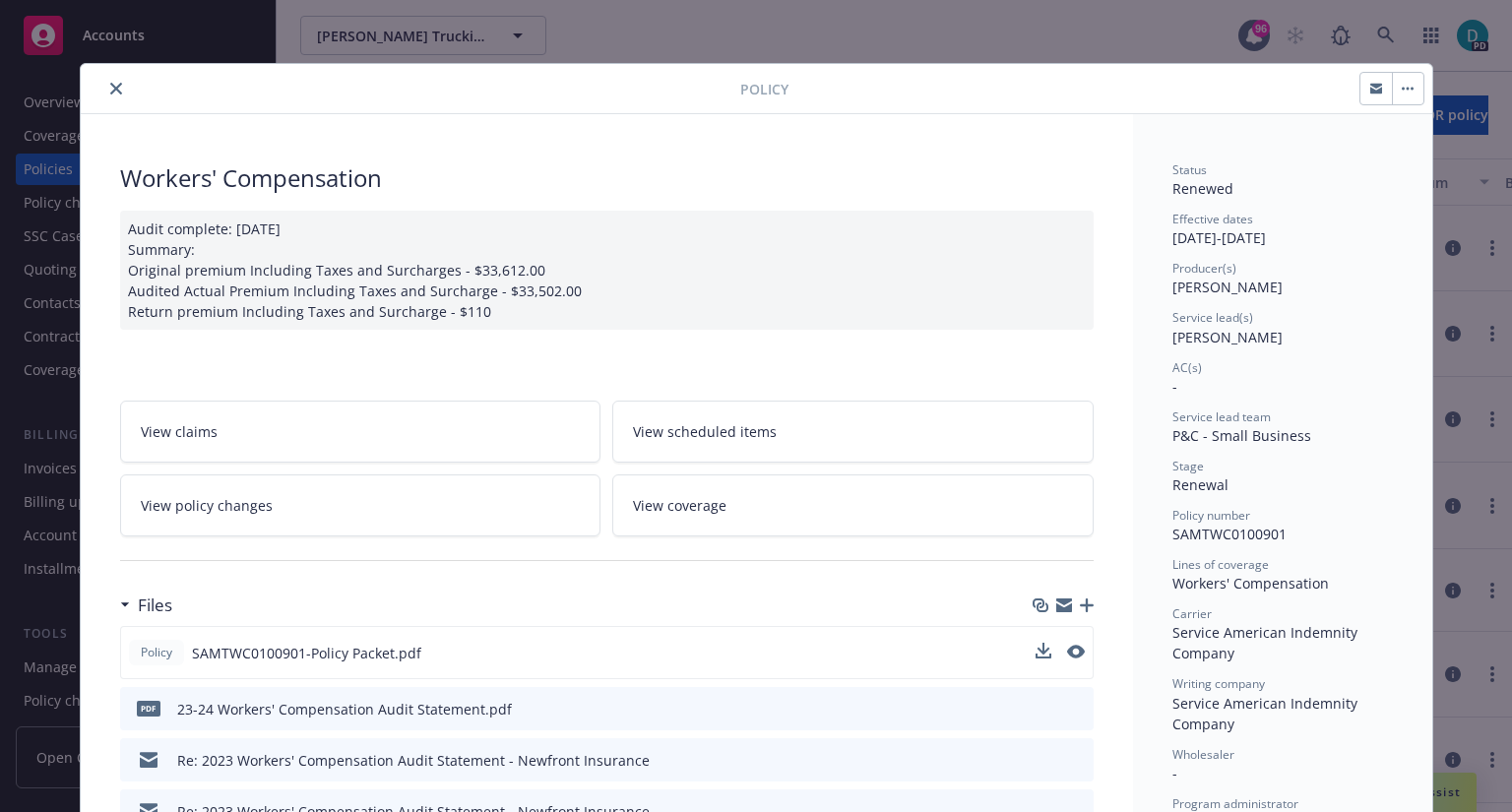
click at [110, 88] on icon "close" at bounding box center [116, 88] width 12 height 12
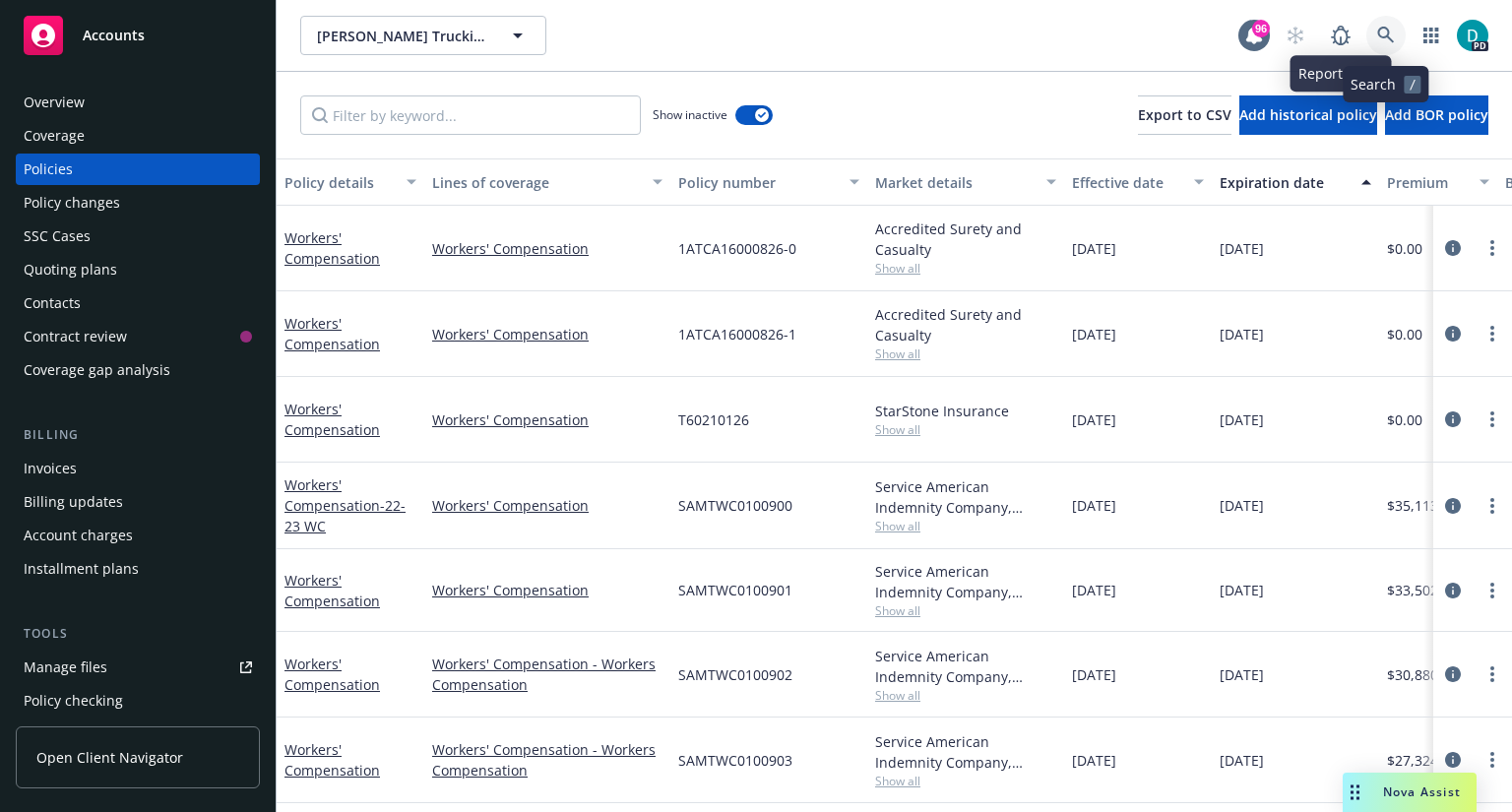
click at [1388, 26] on link at bounding box center [1386, 36] width 40 height 40
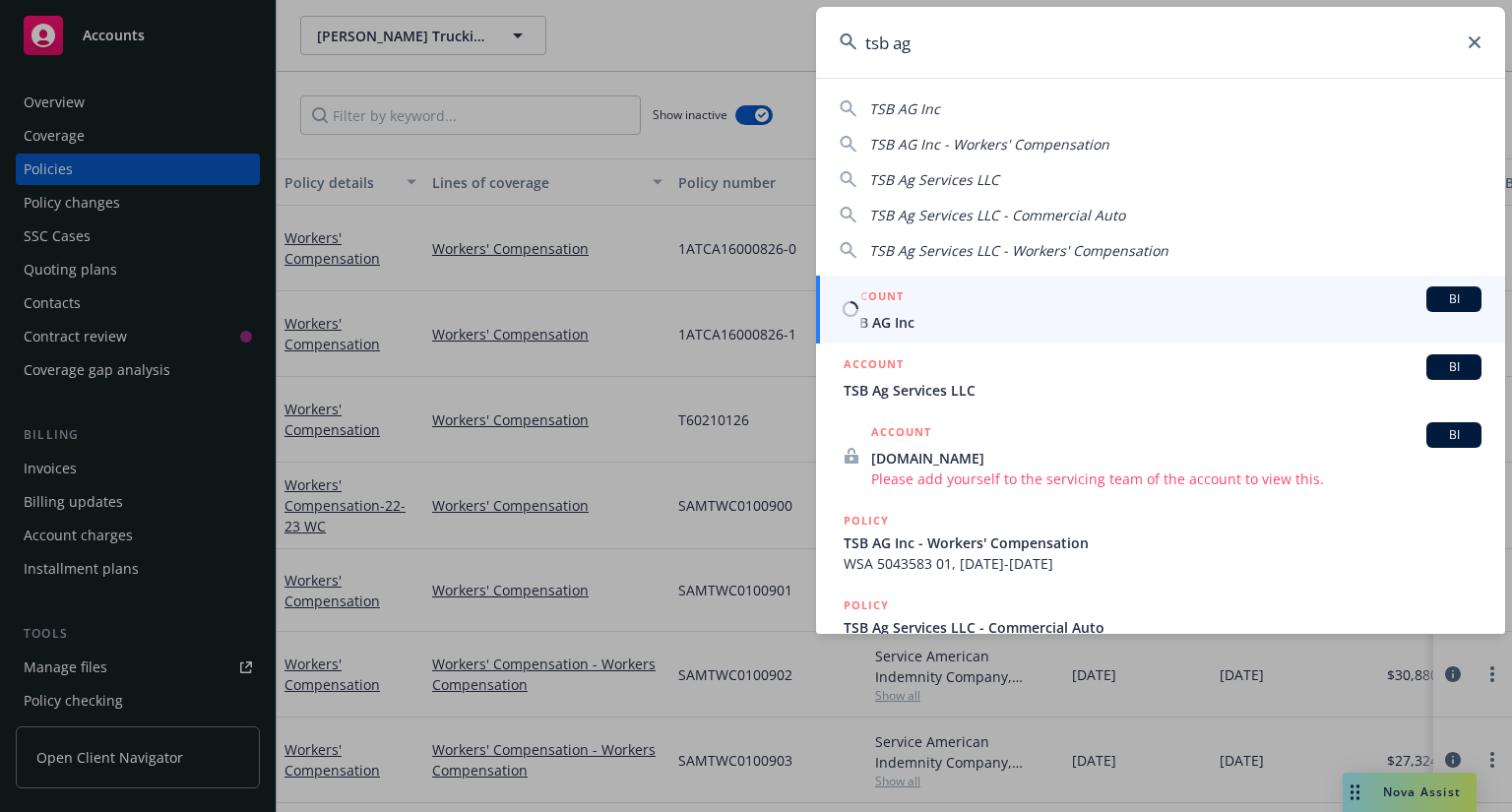
type input "tsb ag"
click at [897, 316] on span "TSB AG Inc" at bounding box center [1163, 322] width 638 height 21
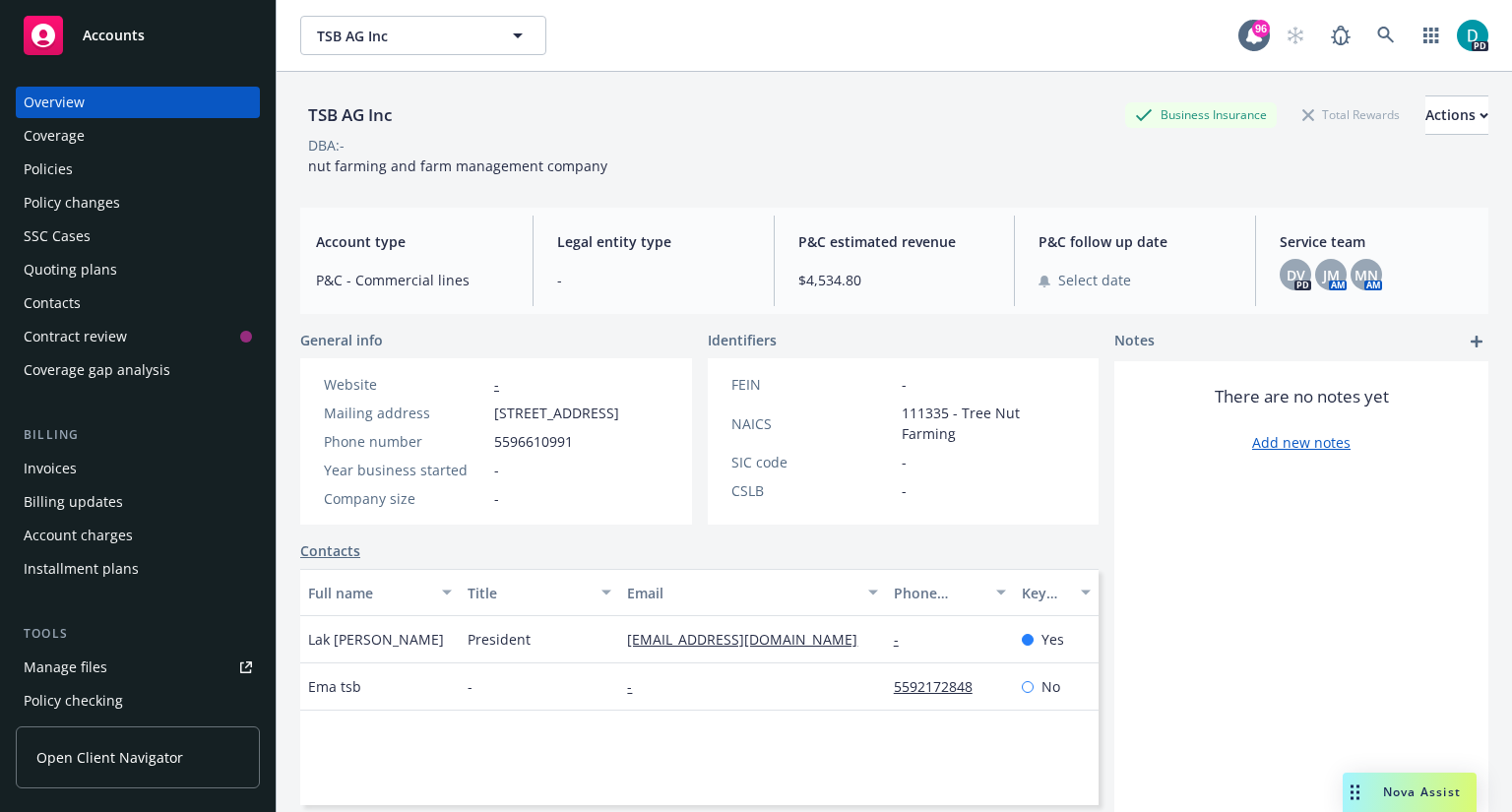
click at [67, 231] on div "SSC Cases" at bounding box center [57, 237] width 67 height 32
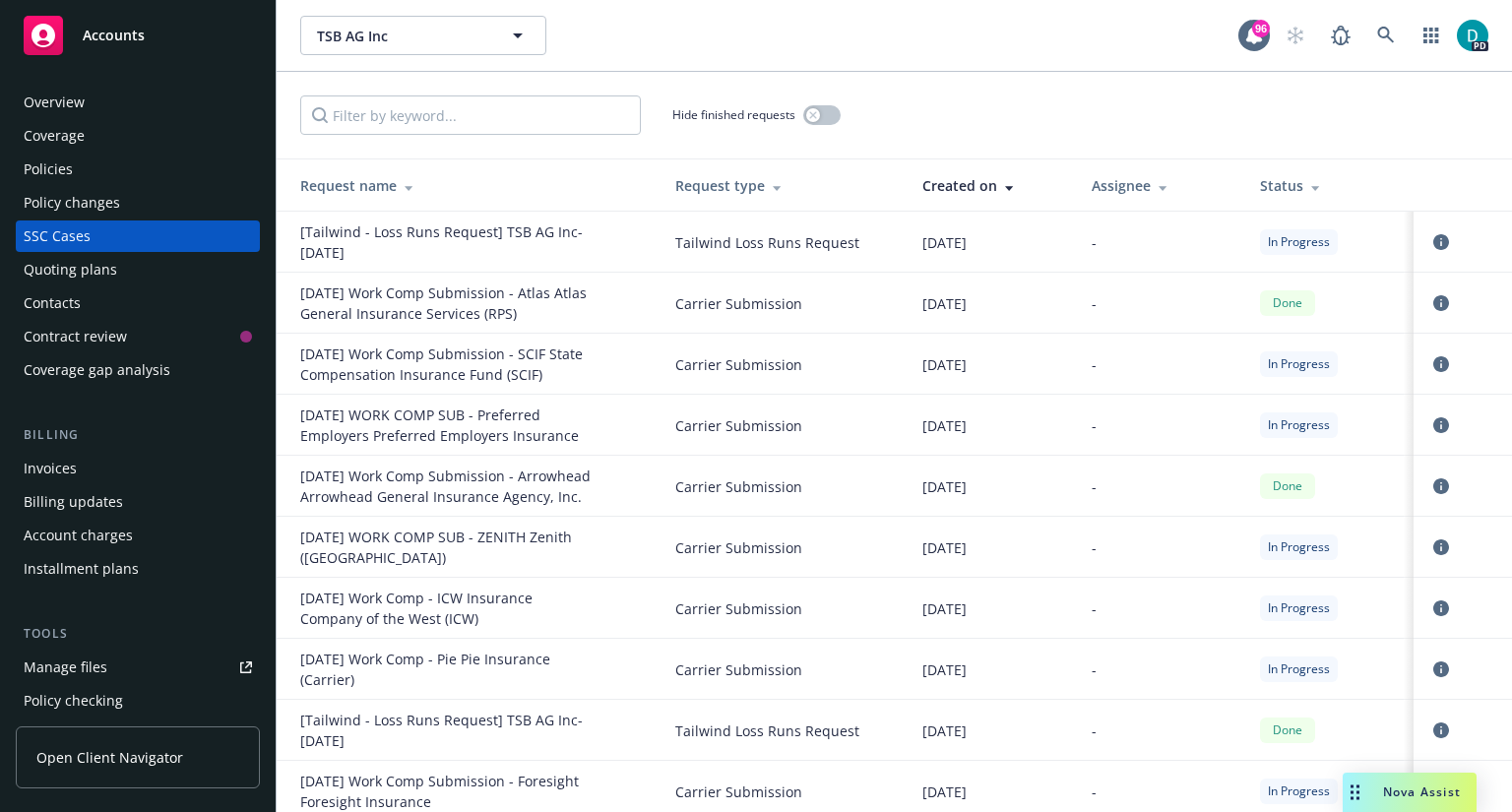
click at [83, 260] on div "Quoting plans" at bounding box center [71, 269] width 93 height 32
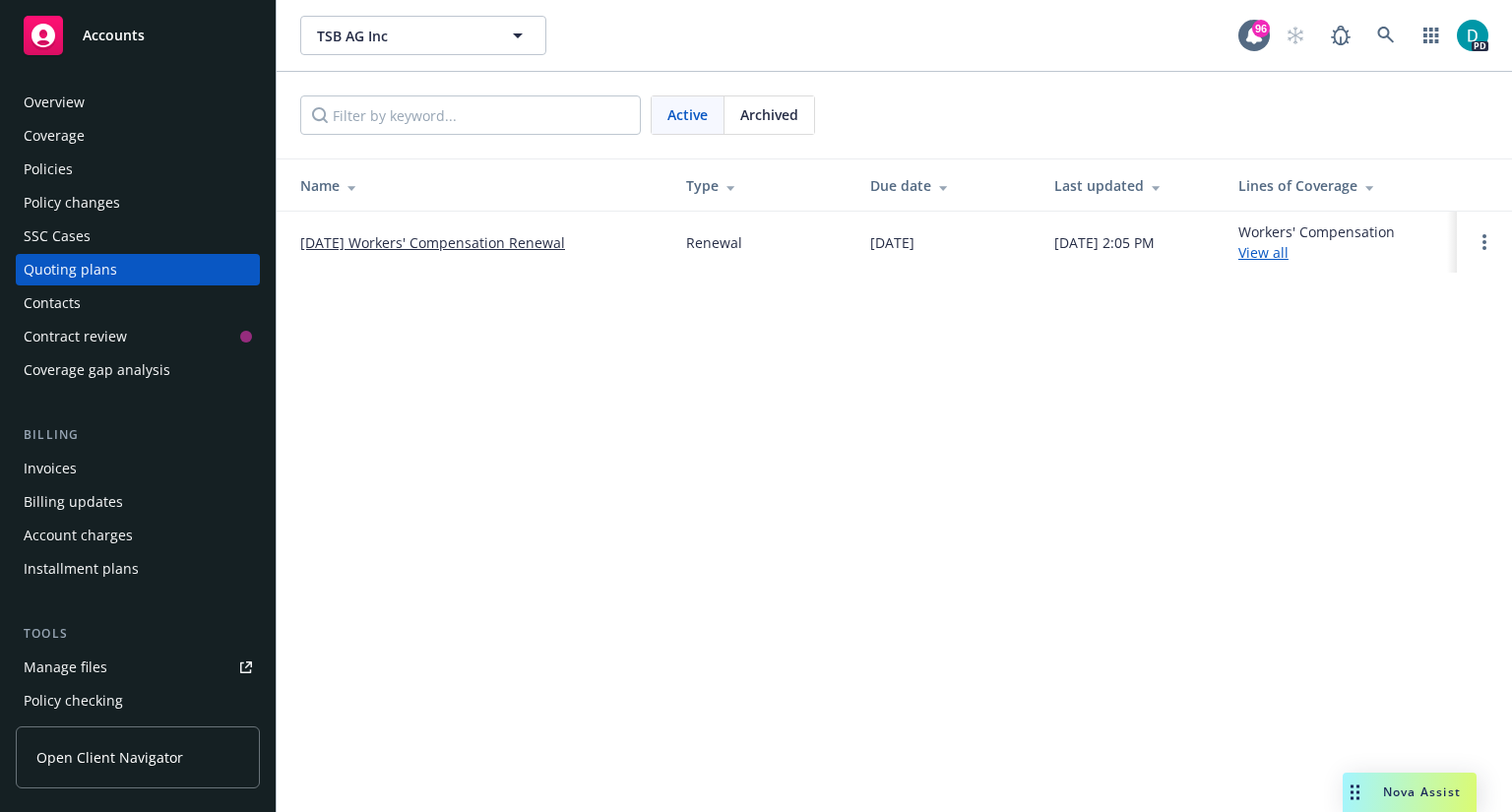
click at [61, 137] on div "Coverage" at bounding box center [54, 136] width 61 height 32
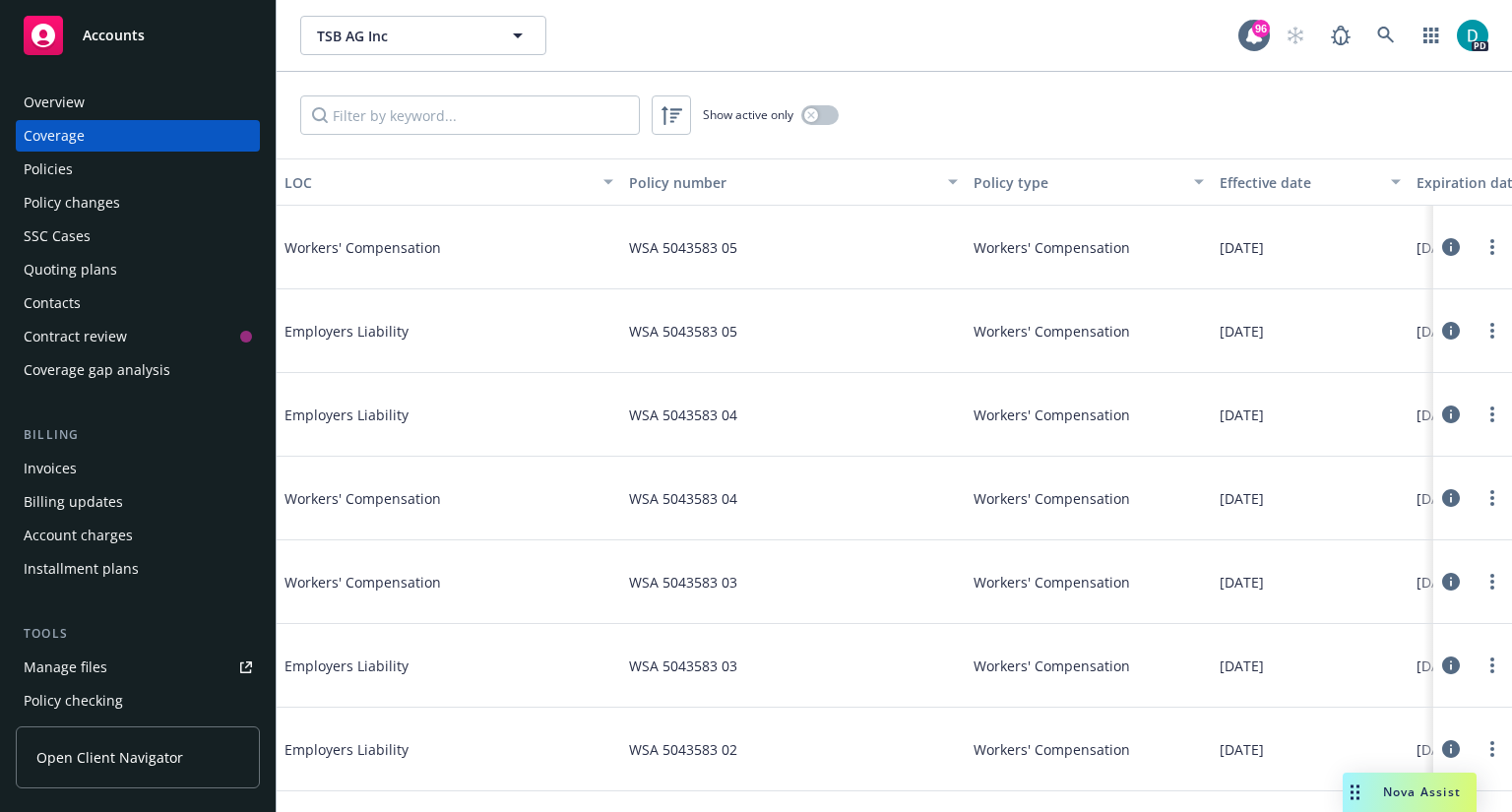
click at [88, 198] on div "Policy changes" at bounding box center [72, 203] width 96 height 32
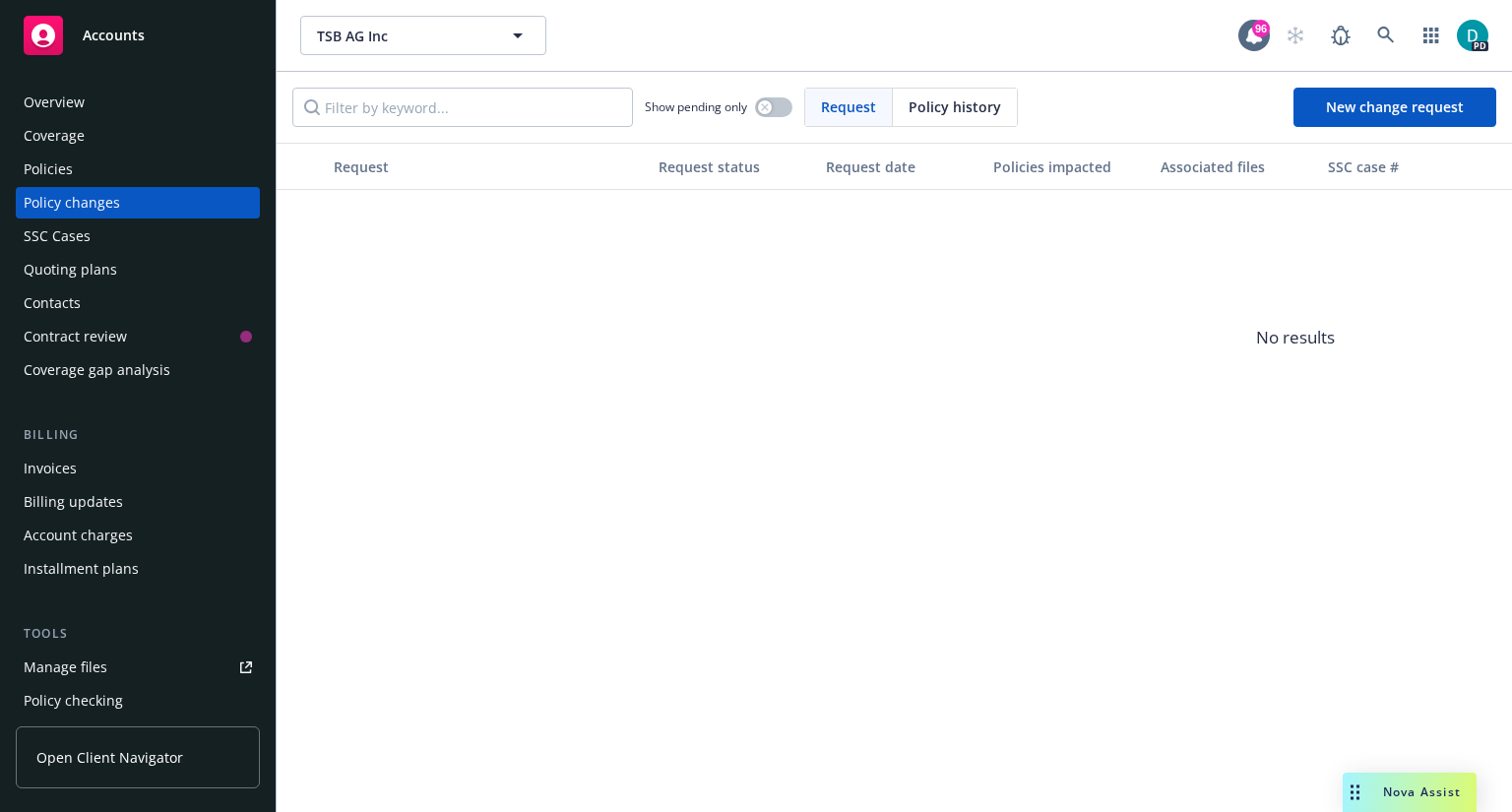
click at [124, 375] on div "Coverage gap analysis" at bounding box center [97, 370] width 147 height 32
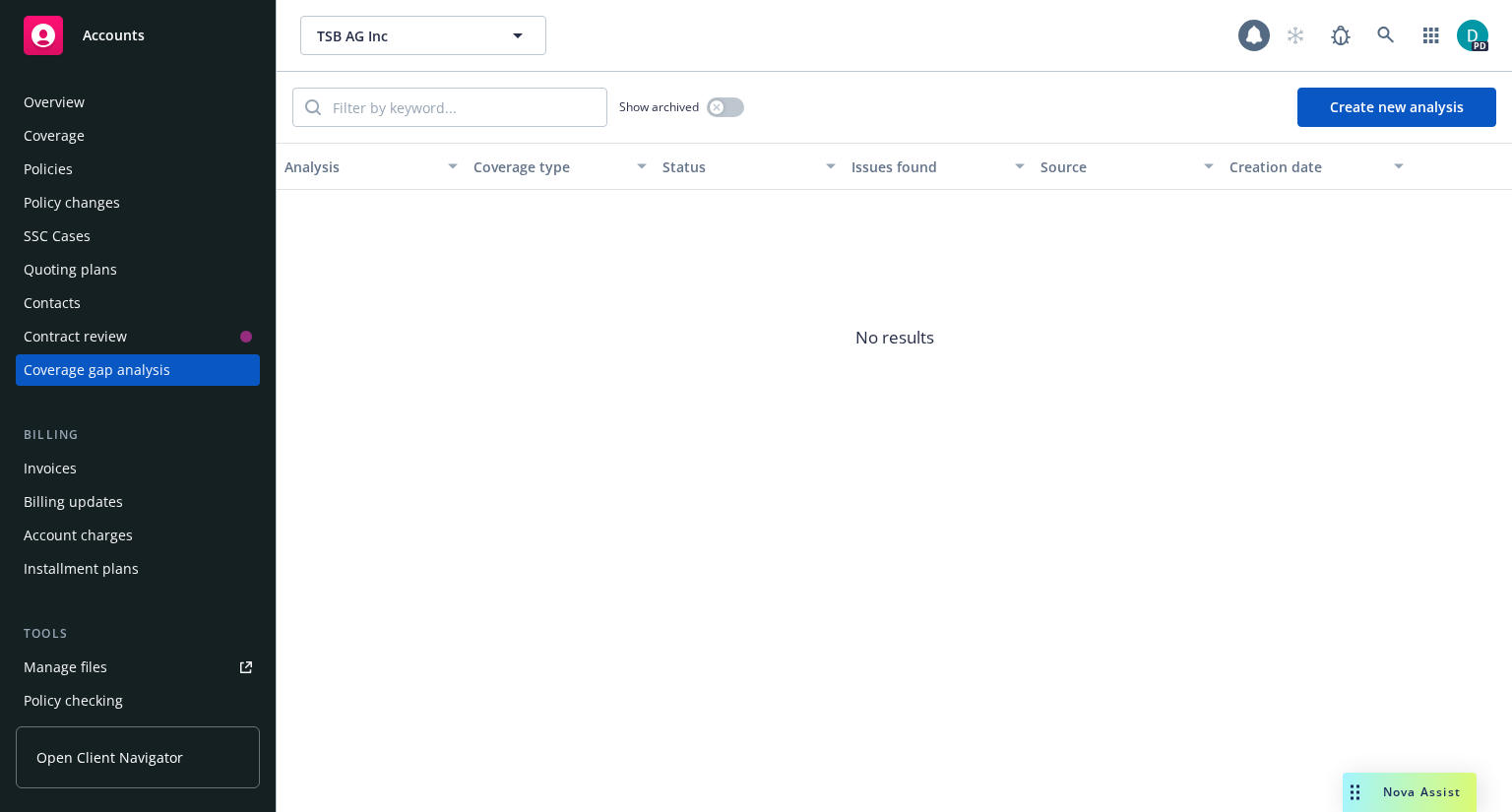
click at [104, 342] on div "Contract review" at bounding box center [76, 337] width 103 height 32
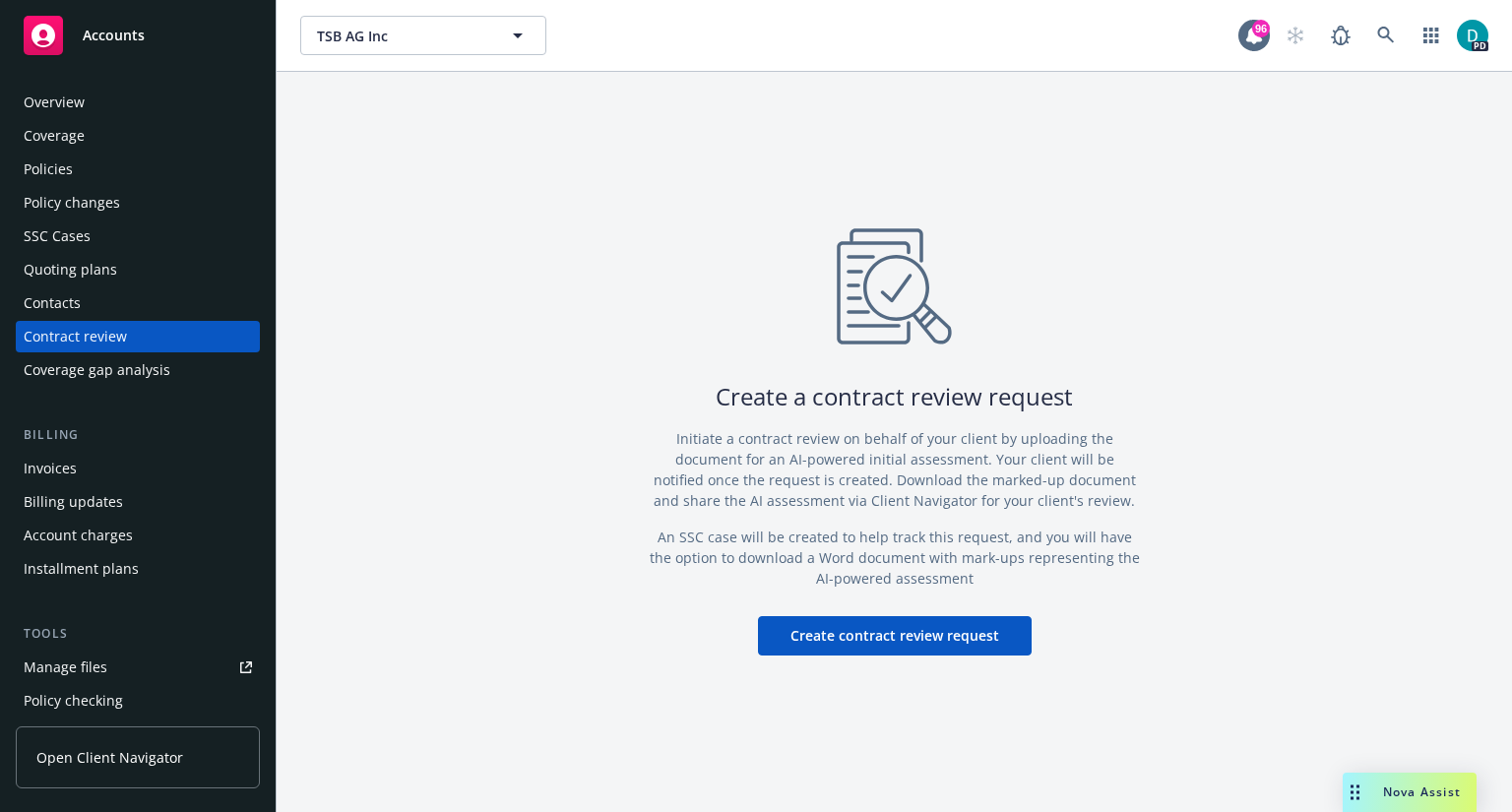
click at [63, 567] on div "Installment plans" at bounding box center [82, 568] width 115 height 32
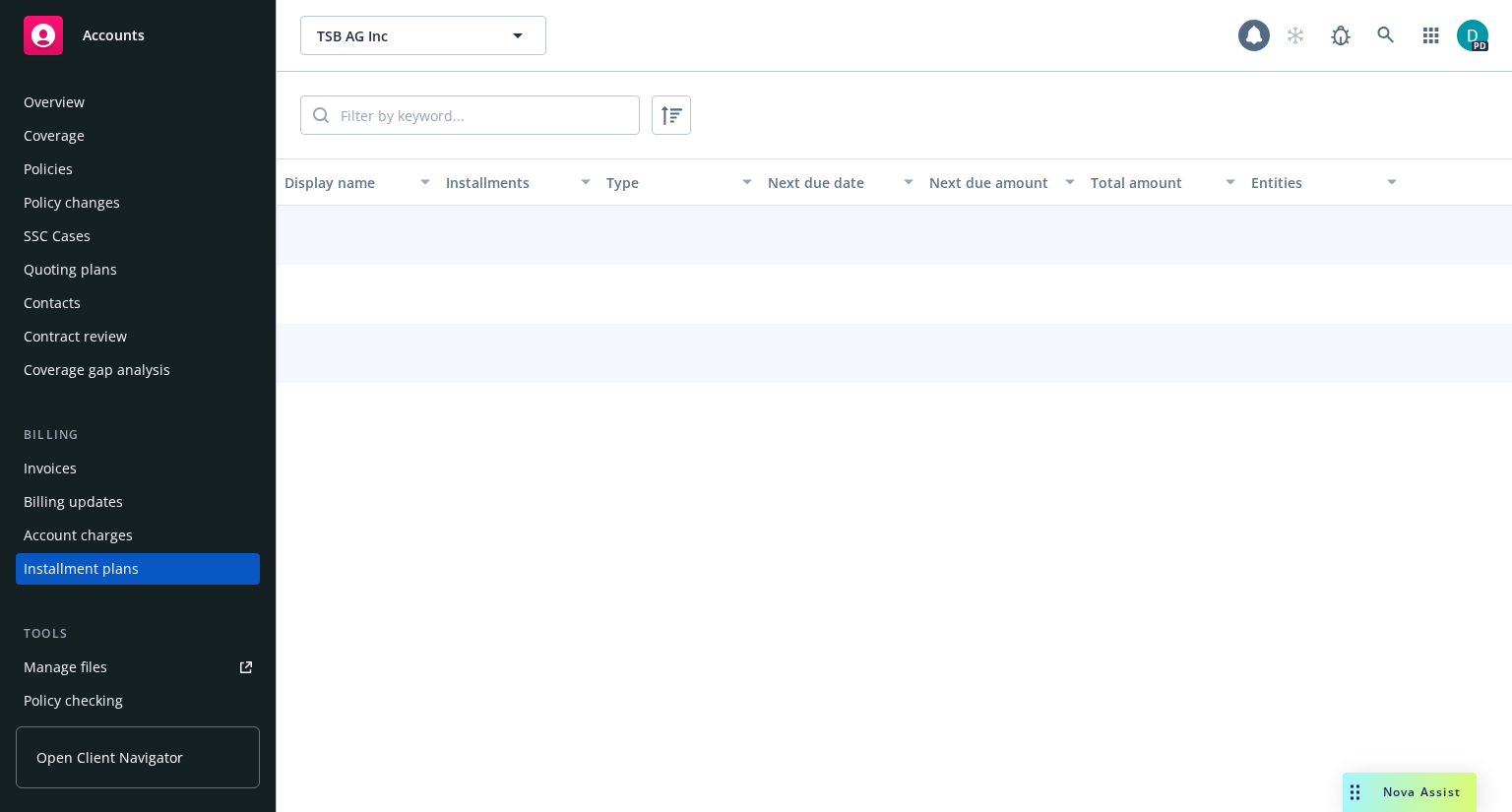
scroll to position [131, 0]
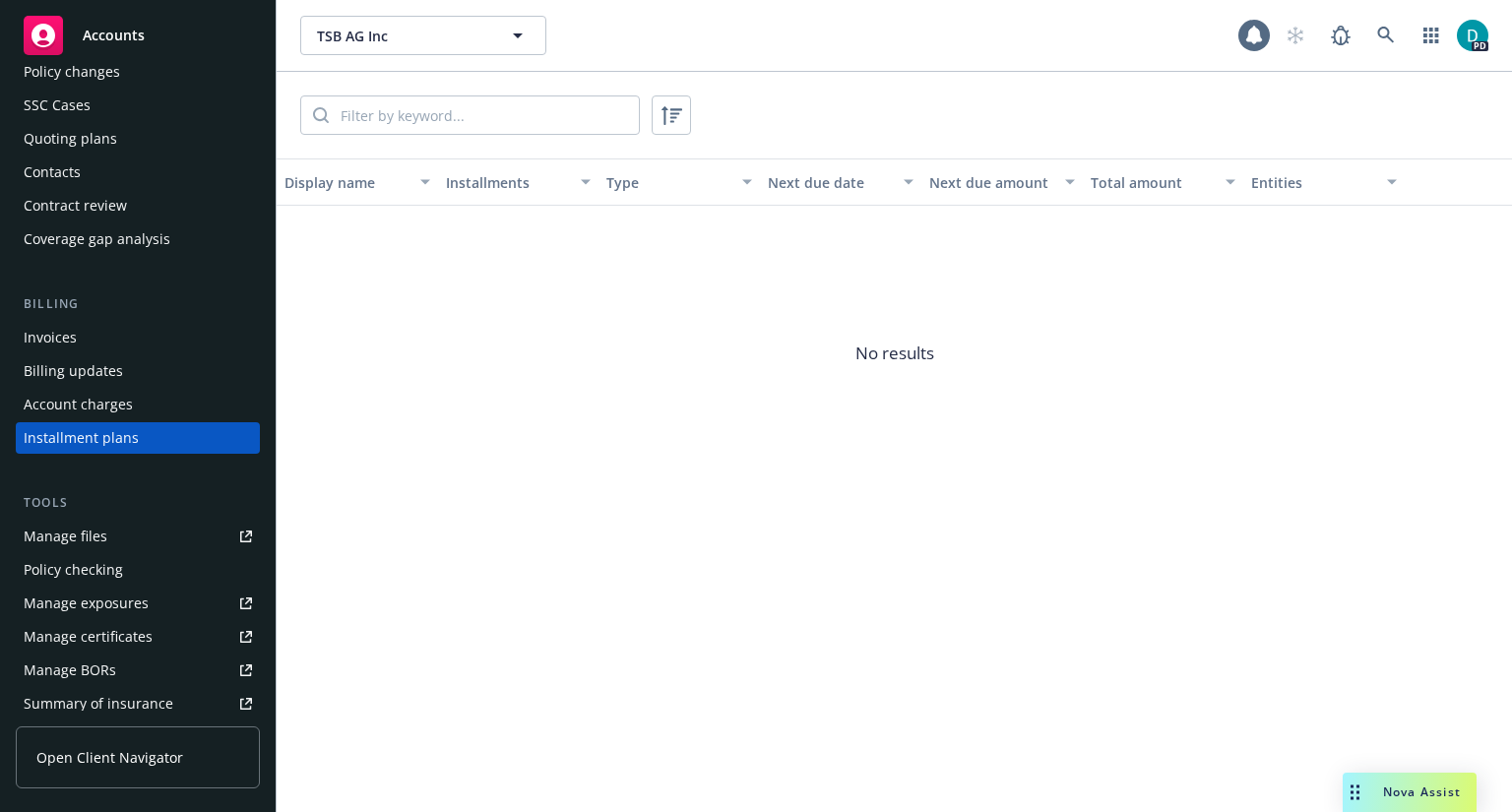
click at [80, 533] on div "Manage files" at bounding box center [66, 537] width 84 height 32
click at [139, 42] on span "Accounts" at bounding box center [113, 36] width 62 height 16
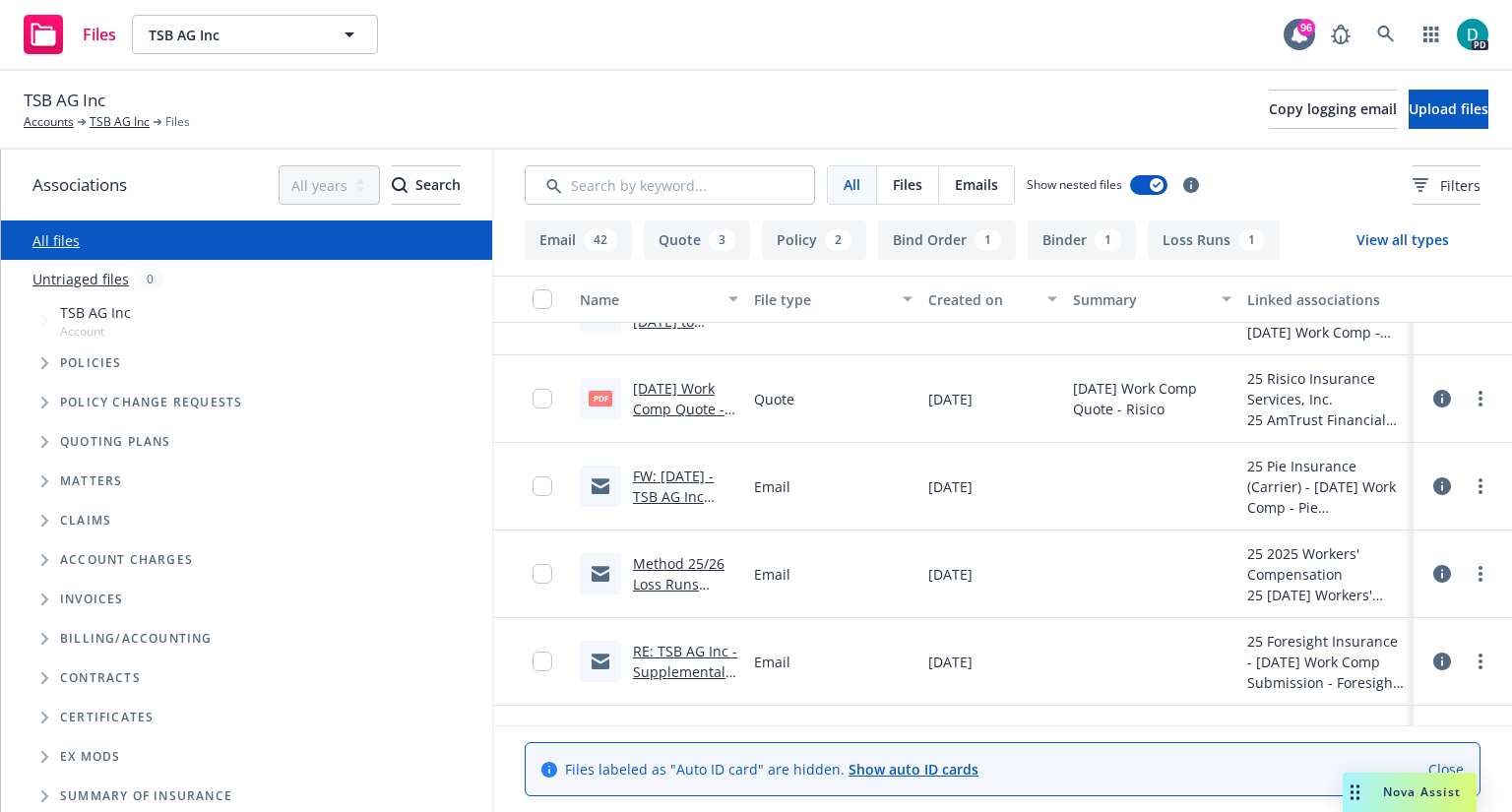
scroll to position [57, 0]
